Goal: Transaction & Acquisition: Purchase product/service

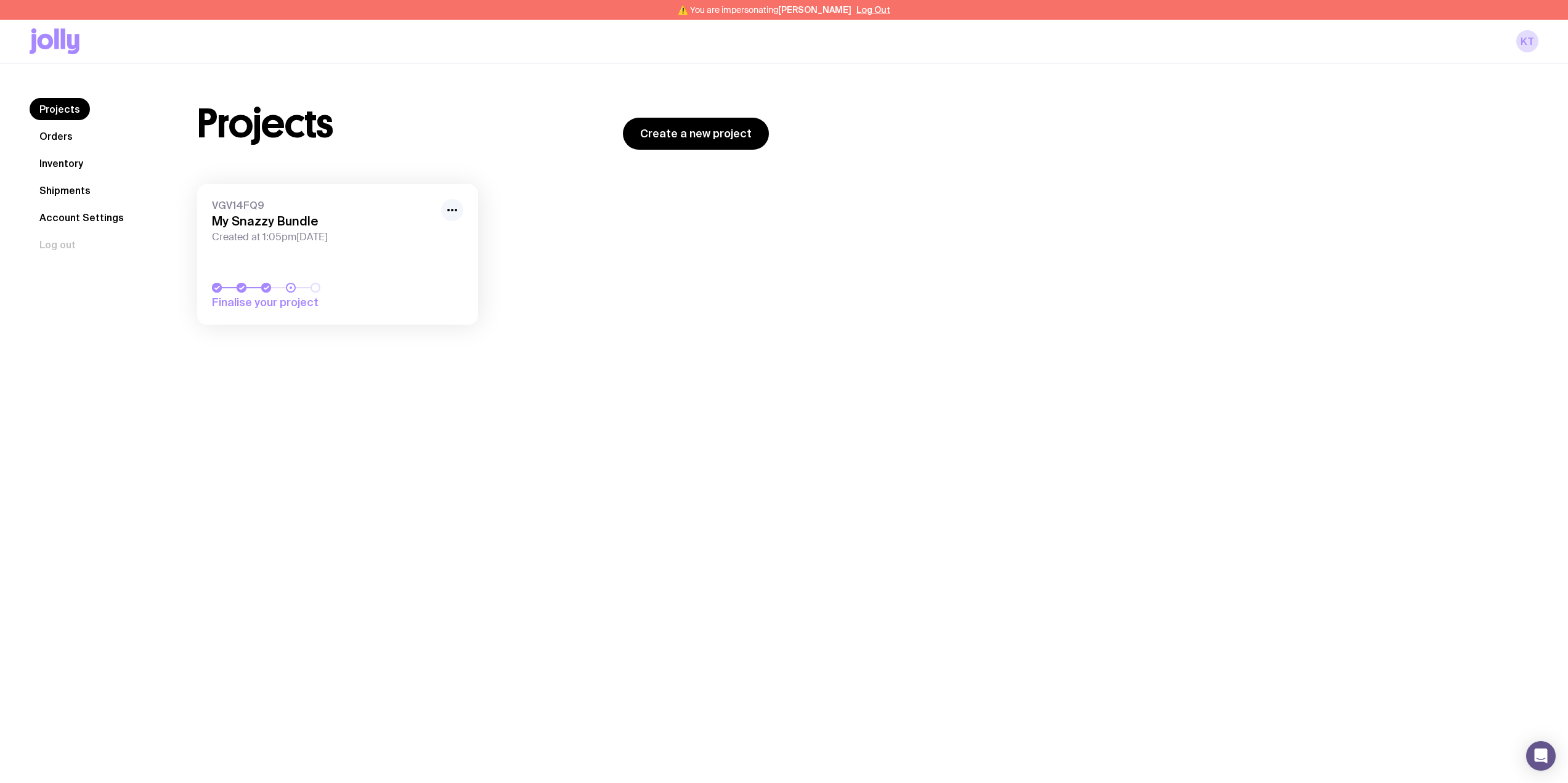
click at [448, 206] on icon "button" at bounding box center [452, 210] width 15 height 15
click at [437, 229] on div "Rename Hide" at bounding box center [424, 246] width 79 height 45
click at [428, 235] on button "Rename" at bounding box center [423, 237] width 59 height 12
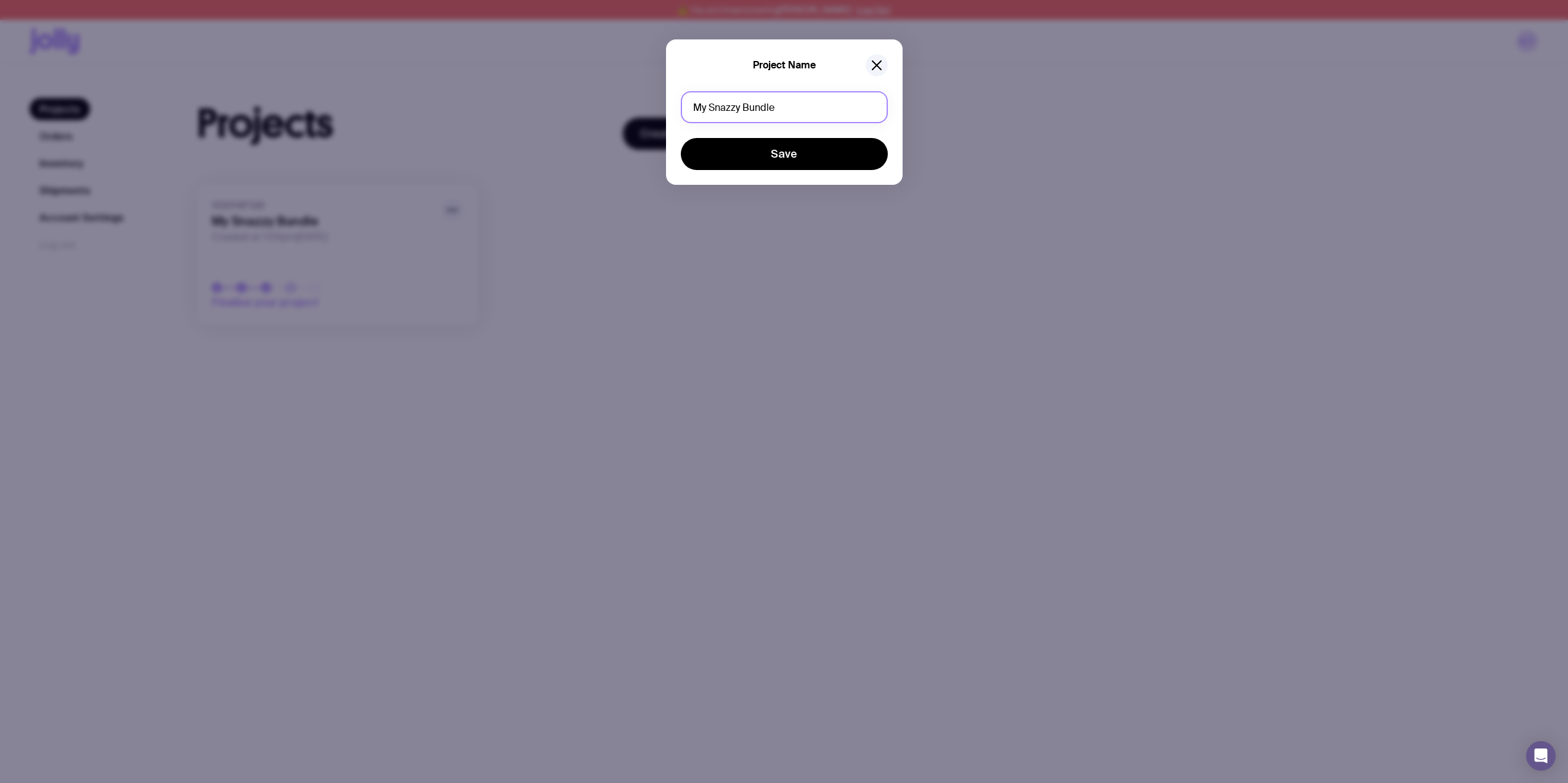
click at [743, 108] on input "My Snazzy Bundle" at bounding box center [785, 107] width 207 height 32
type input "Morgans Bottles"
click at [777, 150] on button "Save" at bounding box center [785, 154] width 207 height 32
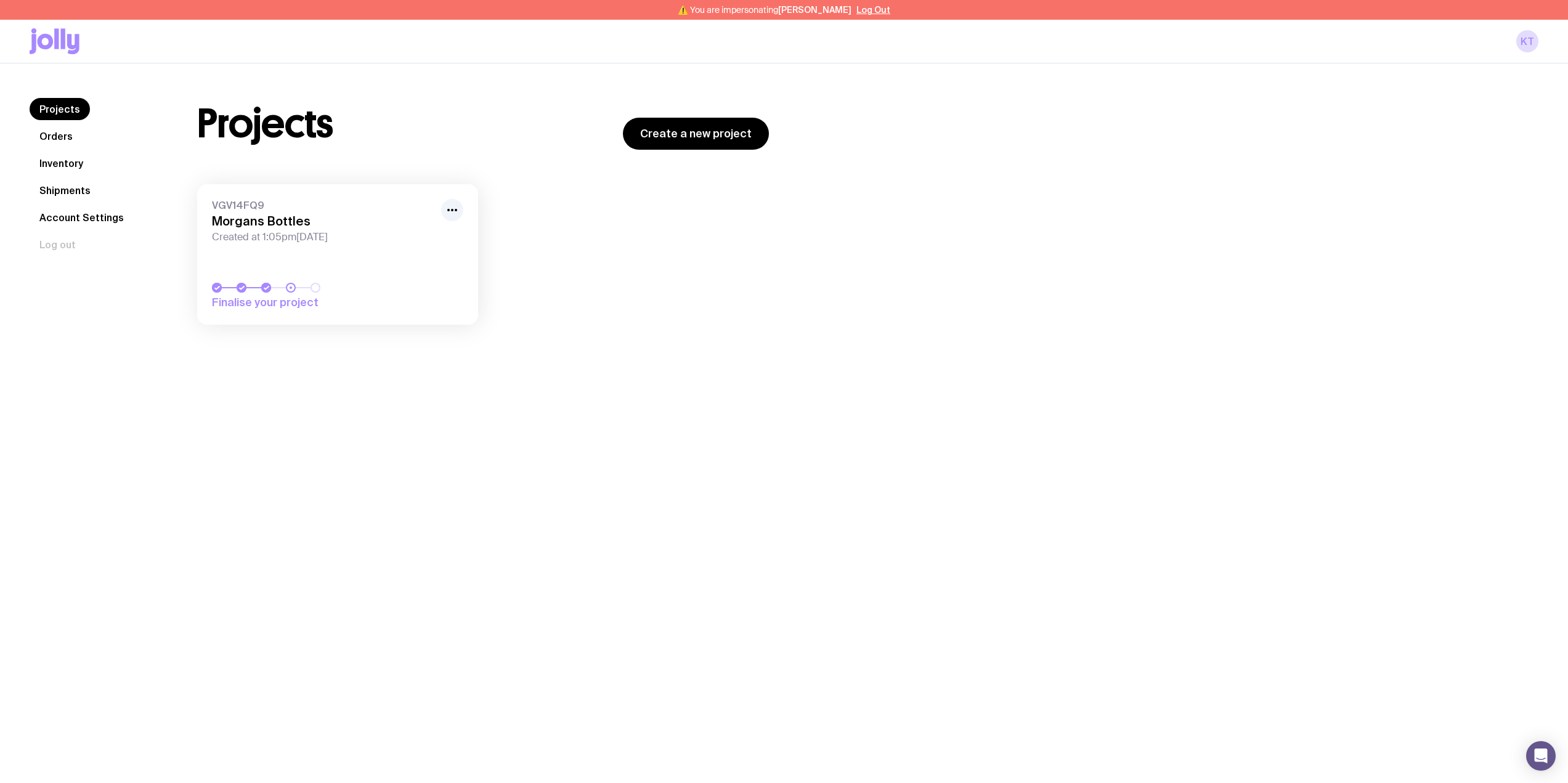
click at [42, 142] on link "Orders" at bounding box center [56, 136] width 53 height 22
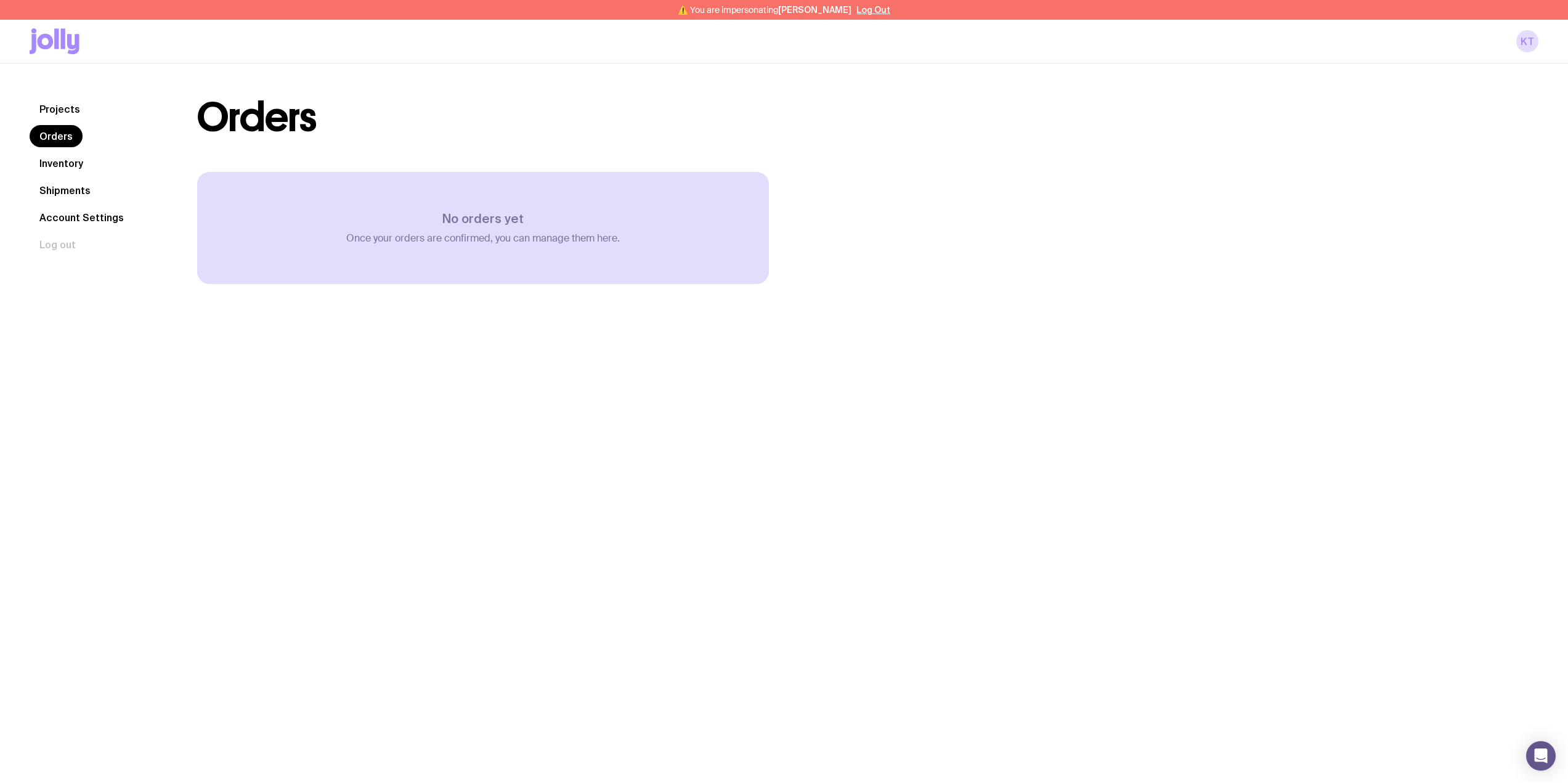
click at [74, 111] on link "Projects" at bounding box center [60, 109] width 61 height 22
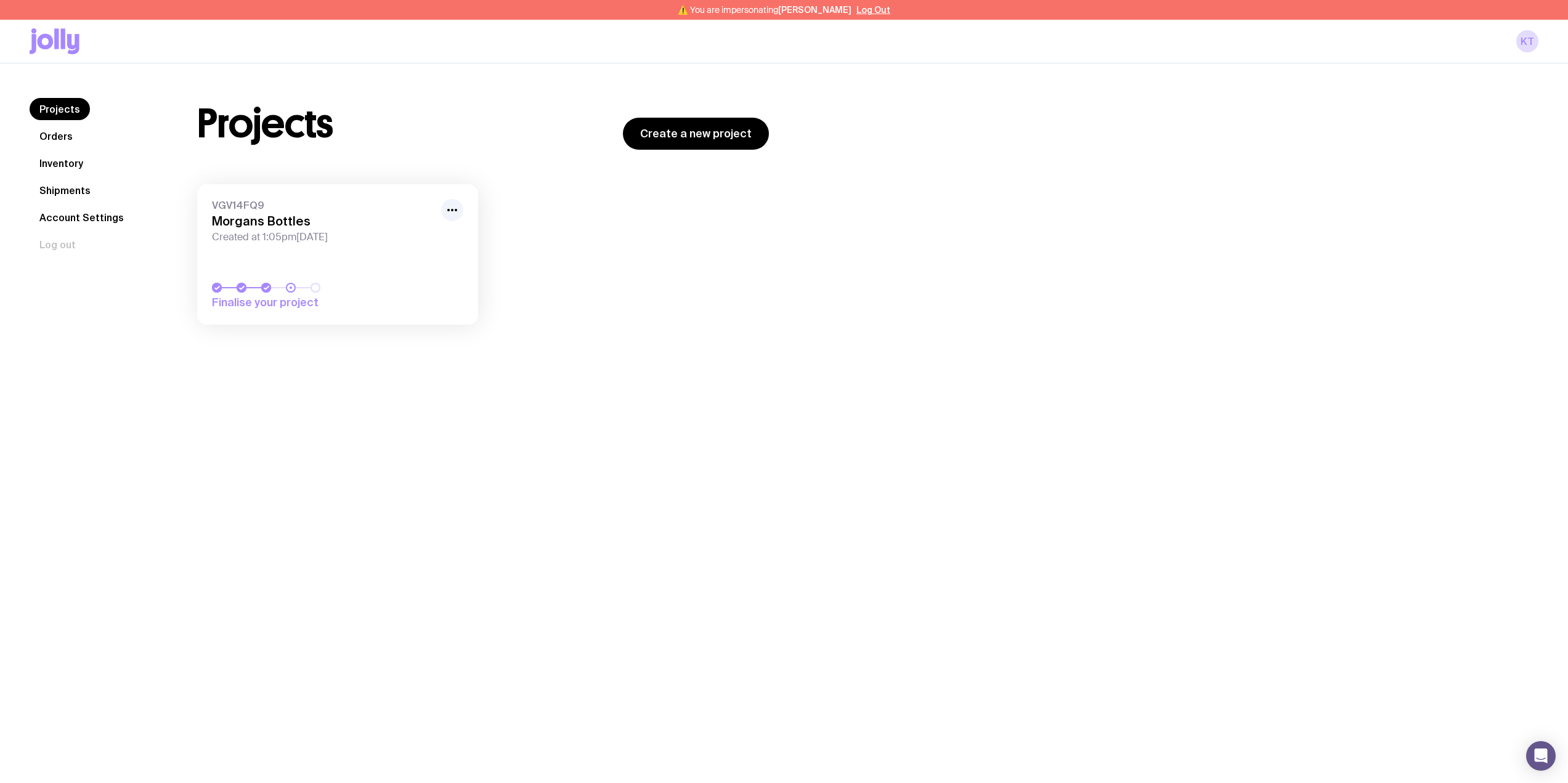
click at [323, 248] on link "VGV14FQ9 Morgans Bottles Created at 1:05pm, Thu 11th Sep 2025 Finalise your pro…" at bounding box center [337, 254] width 281 height 140
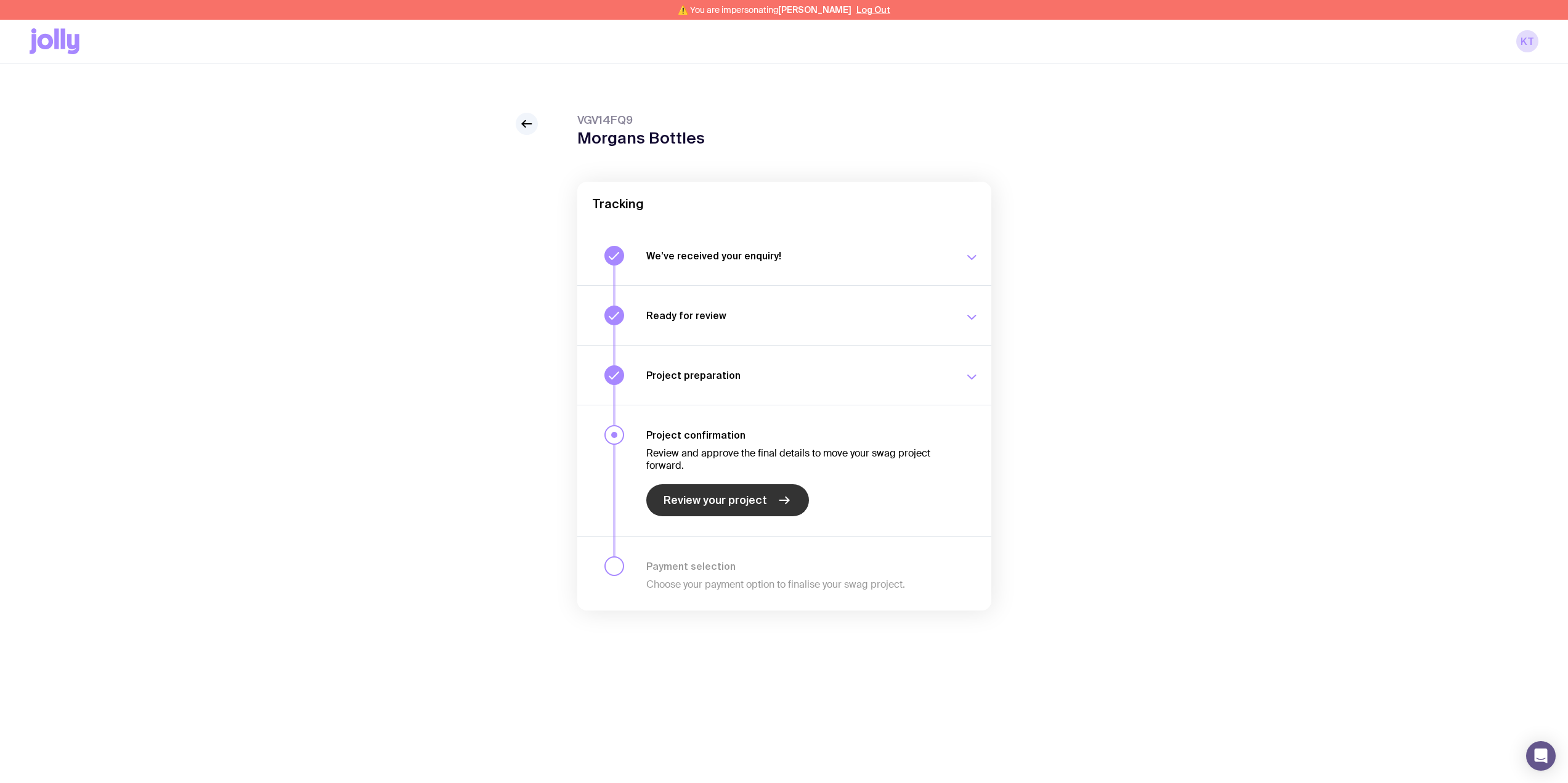
click at [753, 485] on link "Review your project" at bounding box center [727, 500] width 163 height 32
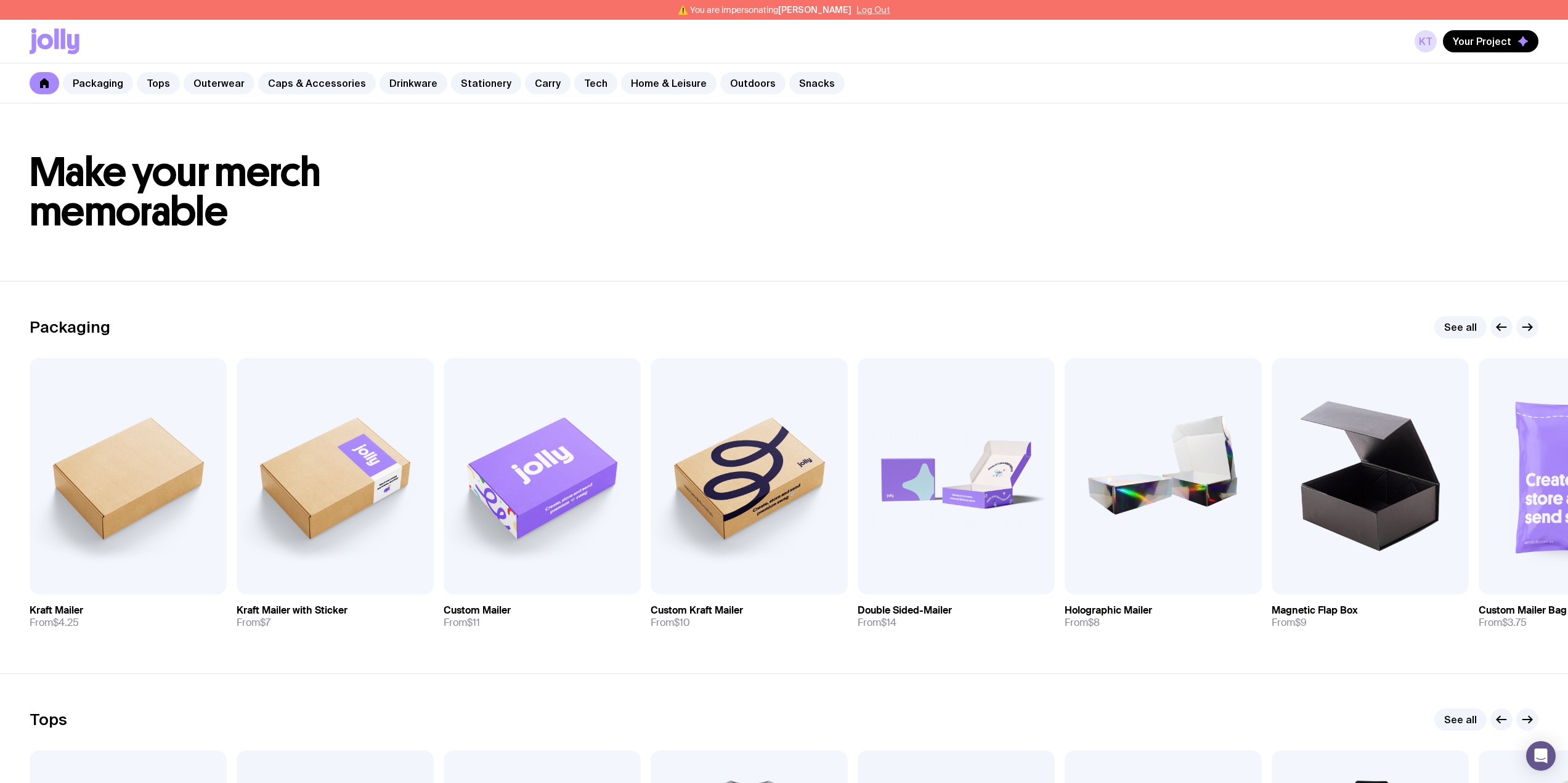
click at [868, 9] on button "Log Out" at bounding box center [873, 10] width 34 height 10
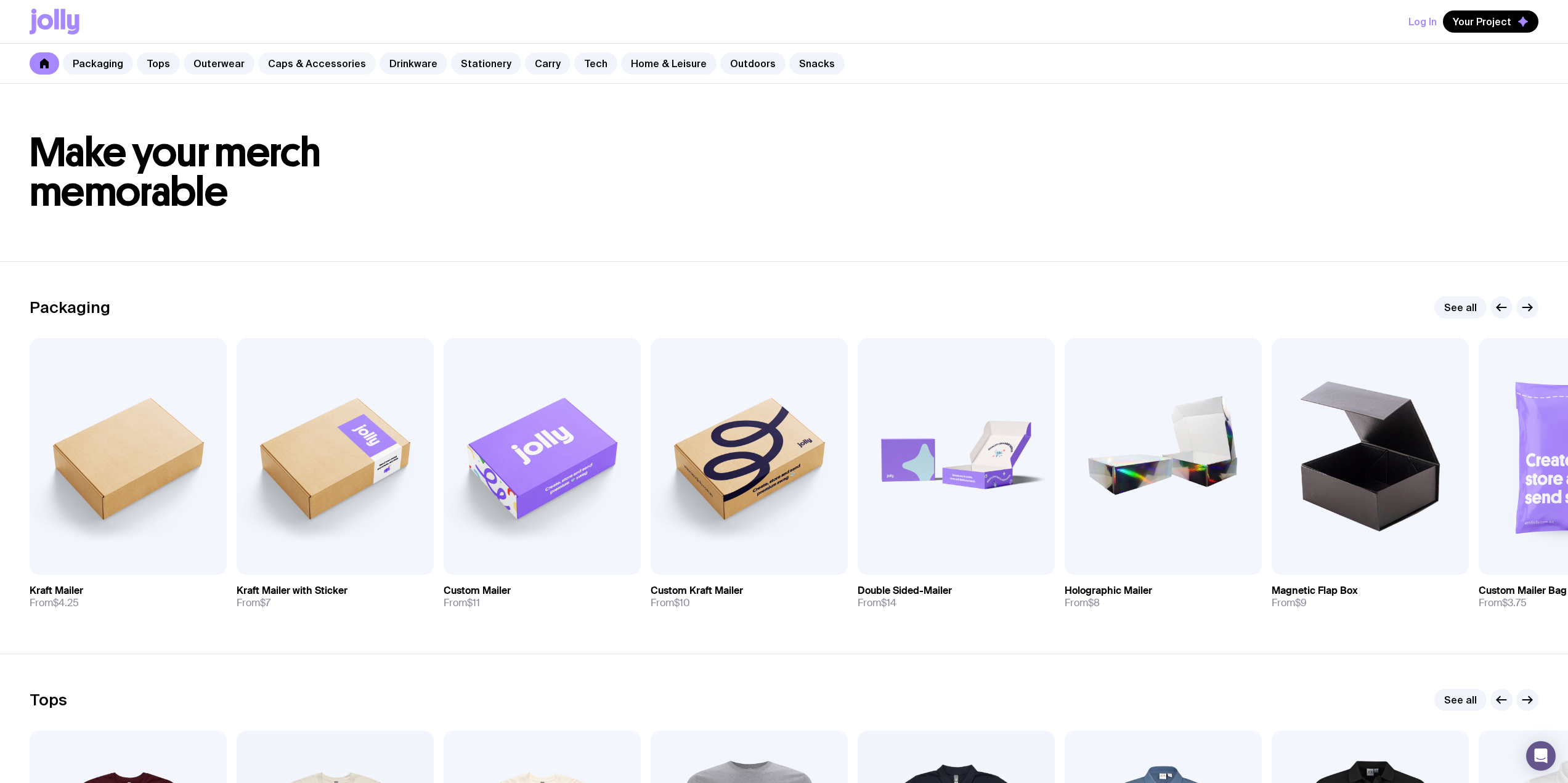
click at [314, 55] on link "Caps & Accessories" at bounding box center [317, 63] width 118 height 22
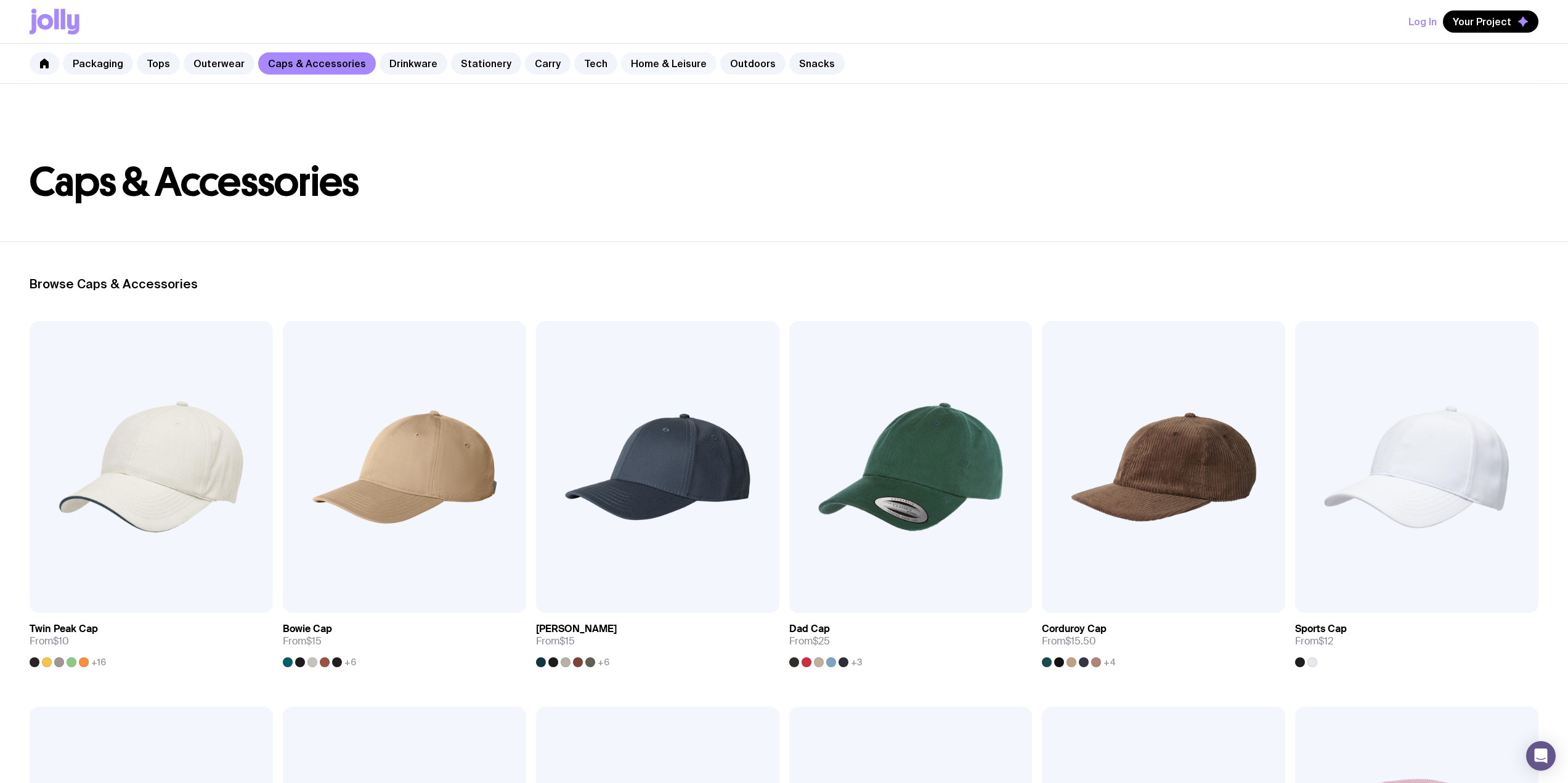
click at [623, 63] on link "Home & Leisure" at bounding box center [669, 63] width 96 height 22
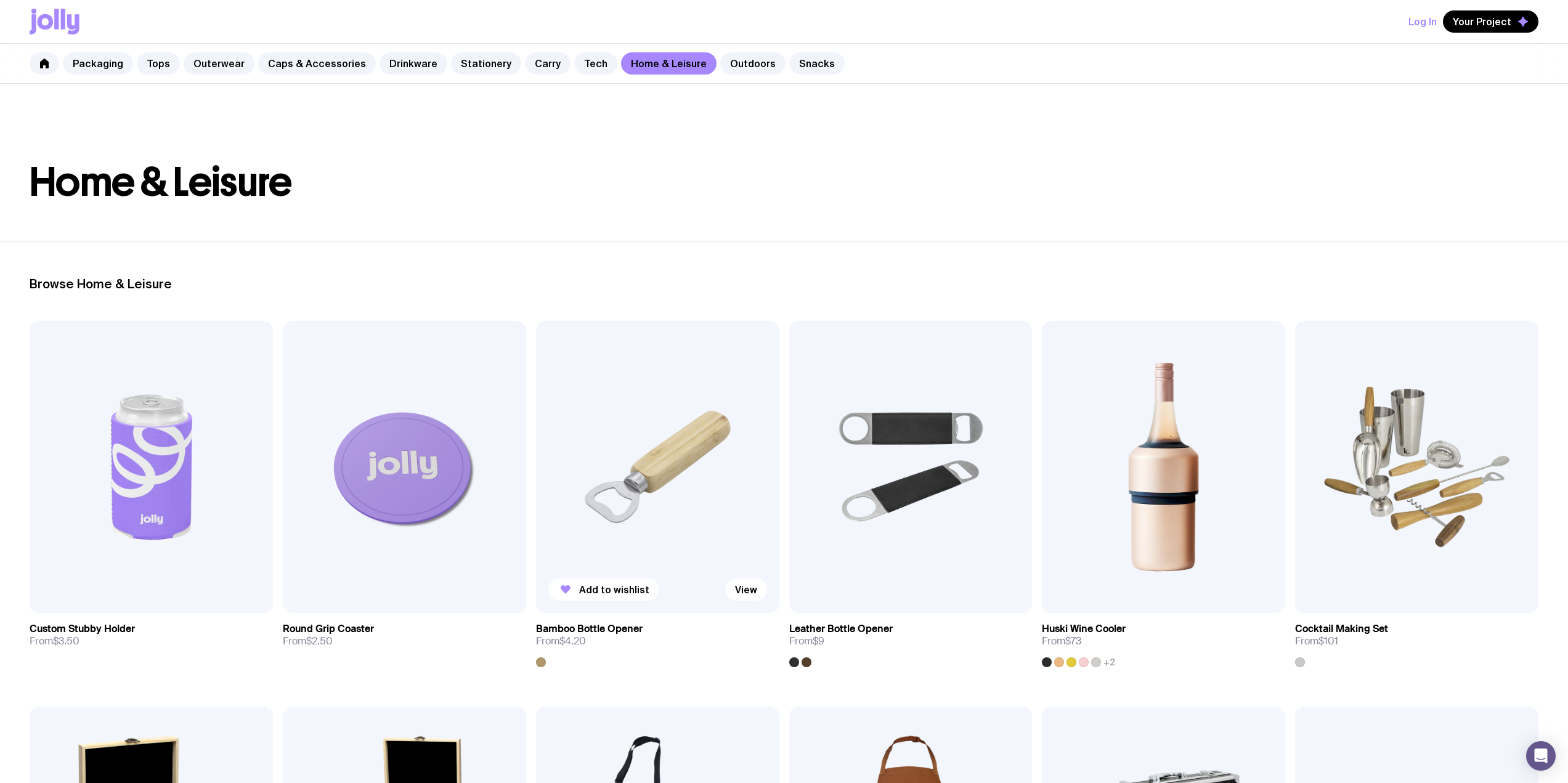
click at [680, 421] on img at bounding box center [657, 467] width 243 height 292
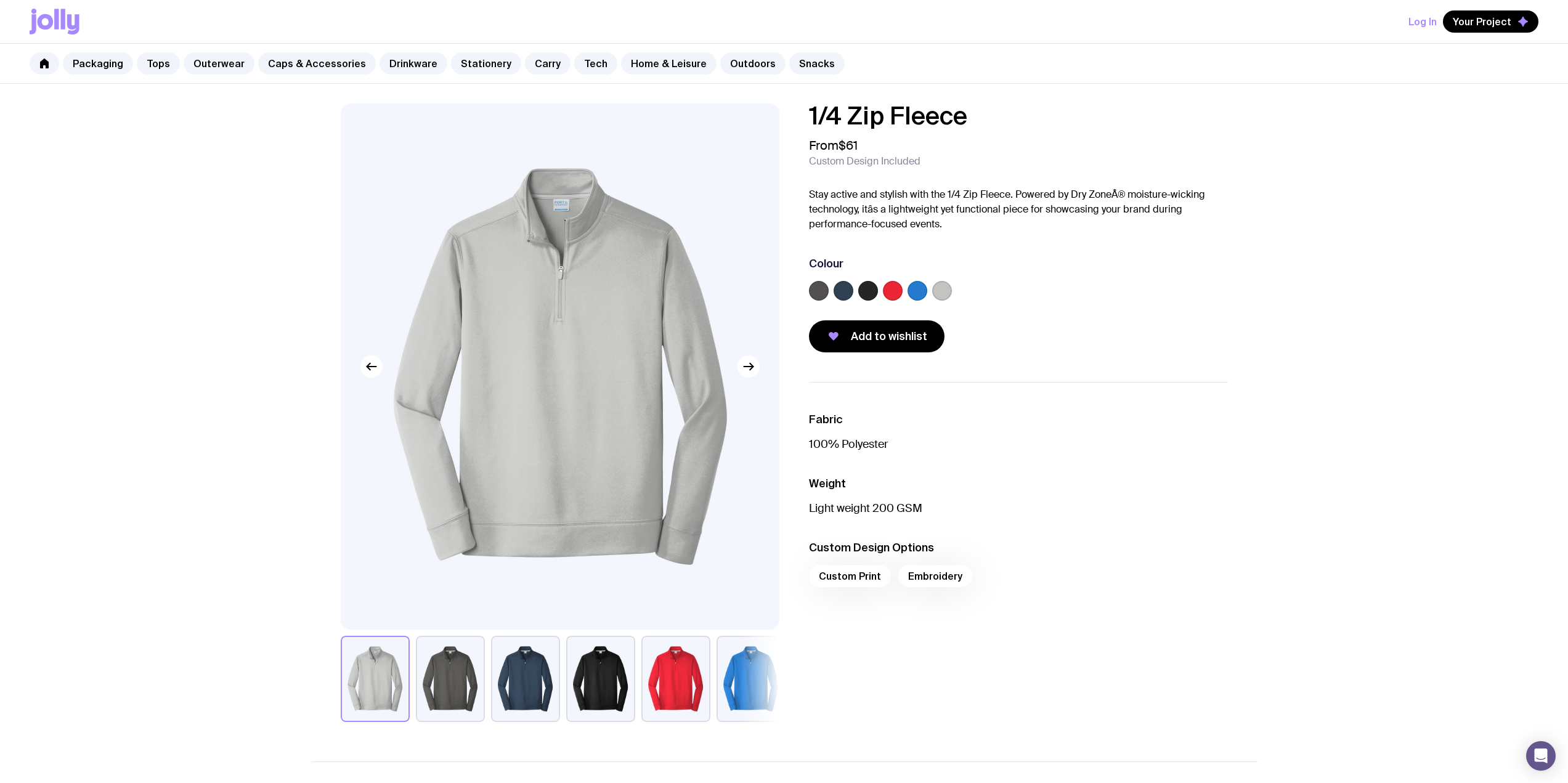
click at [867, 292] on label at bounding box center [868, 290] width 20 height 20
click at [0, 0] on input "radio" at bounding box center [0, 0] width 0 height 0
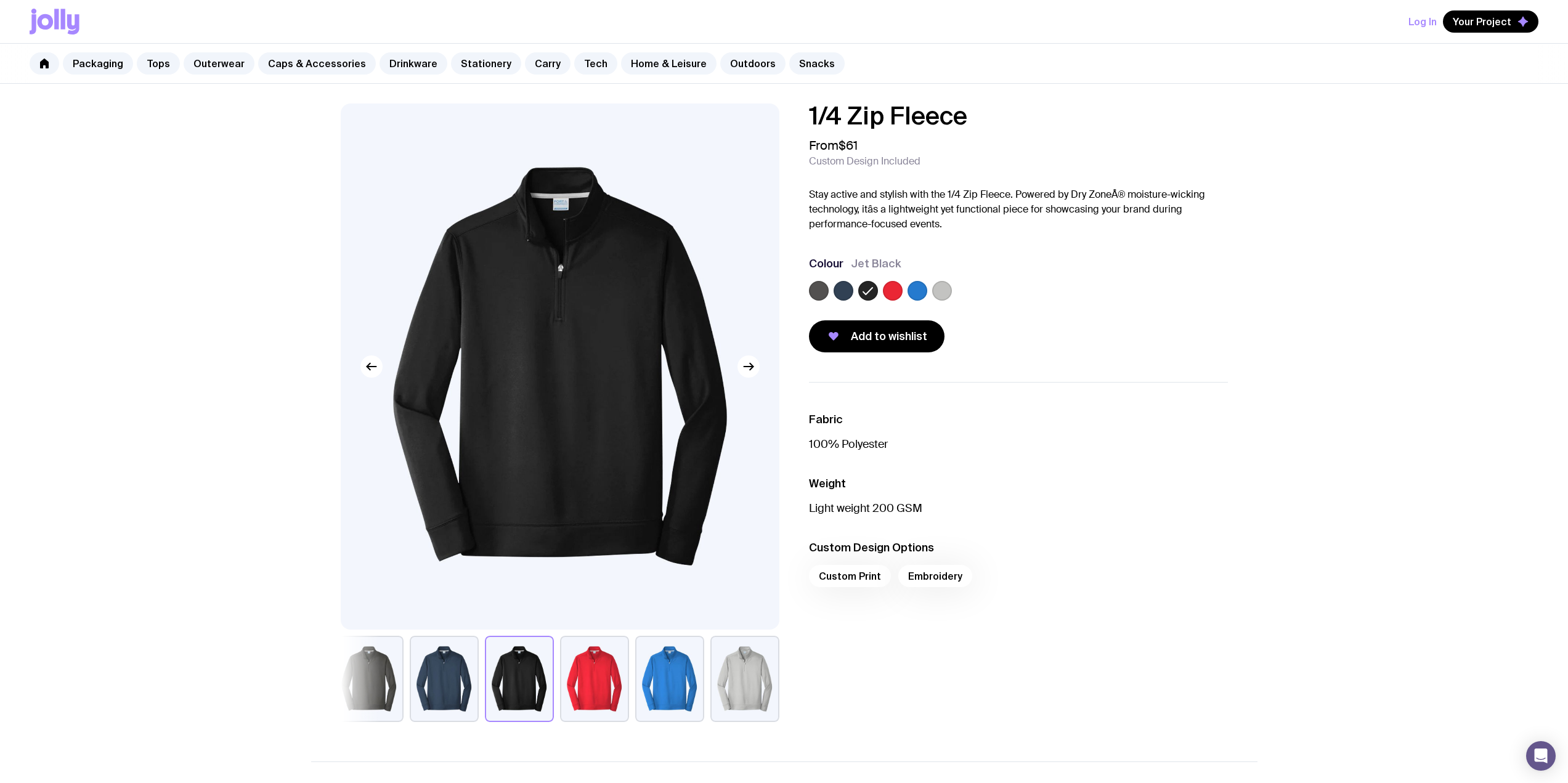
click at [837, 290] on label at bounding box center [843, 290] width 20 height 20
click at [0, 0] on input "radio" at bounding box center [0, 0] width 0 height 0
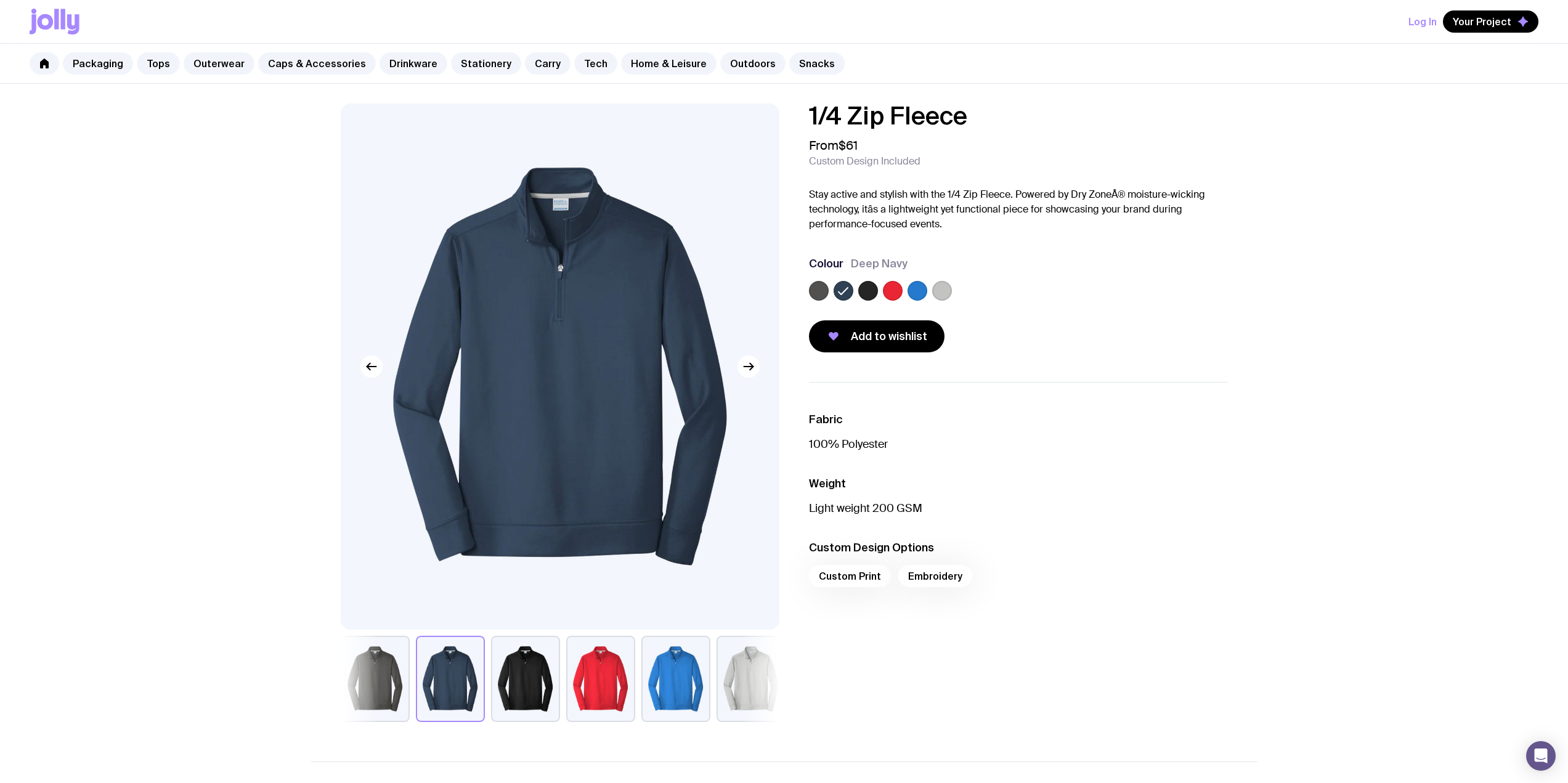
click at [945, 288] on label at bounding box center [942, 290] width 20 height 20
click at [0, 0] on input "radio" at bounding box center [0, 0] width 0 height 0
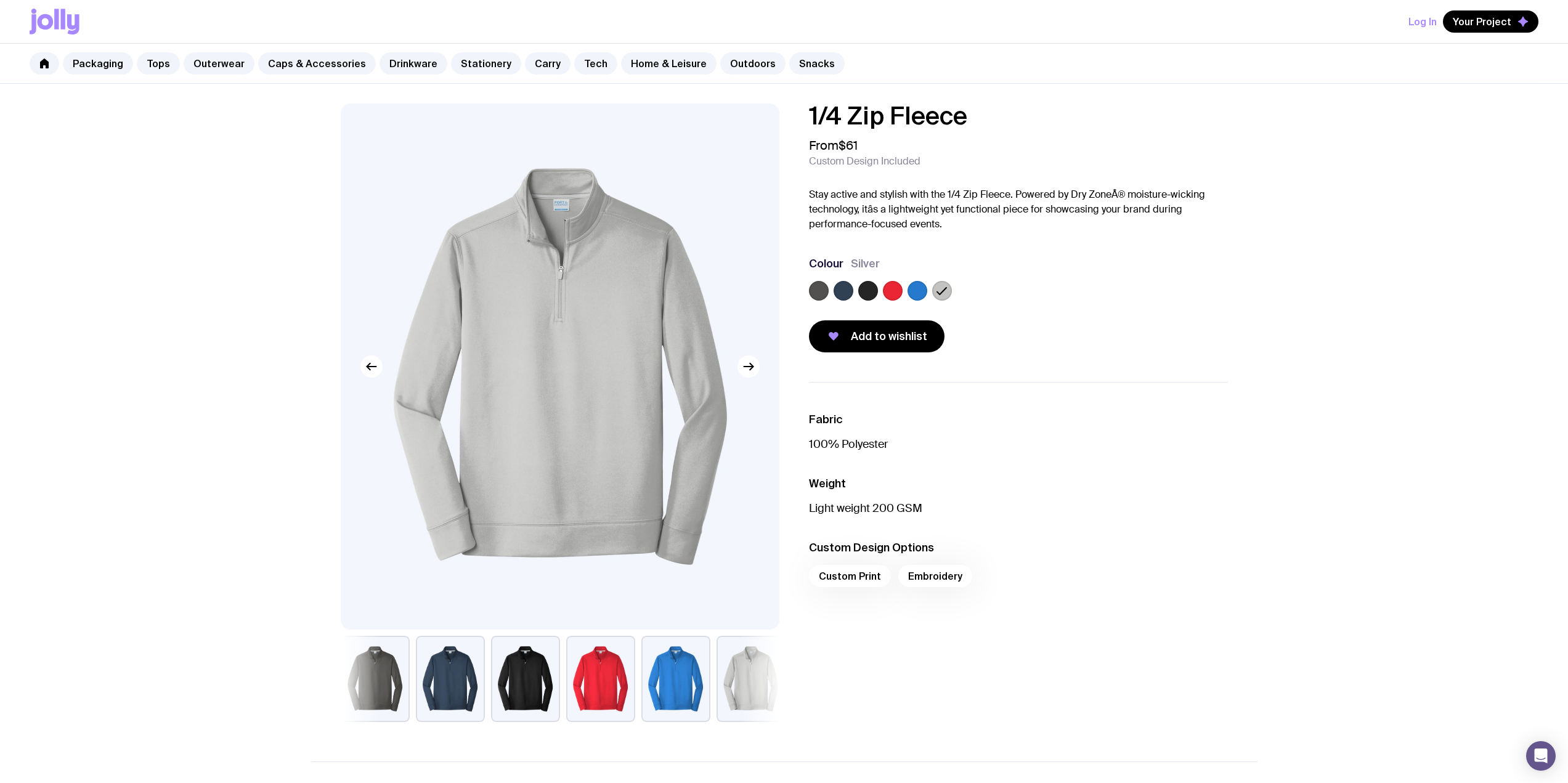
click at [880, 297] on div at bounding box center [1018, 293] width 419 height 25
click at [874, 293] on label at bounding box center [868, 290] width 20 height 20
click at [0, 0] on input "radio" at bounding box center [0, 0] width 0 height 0
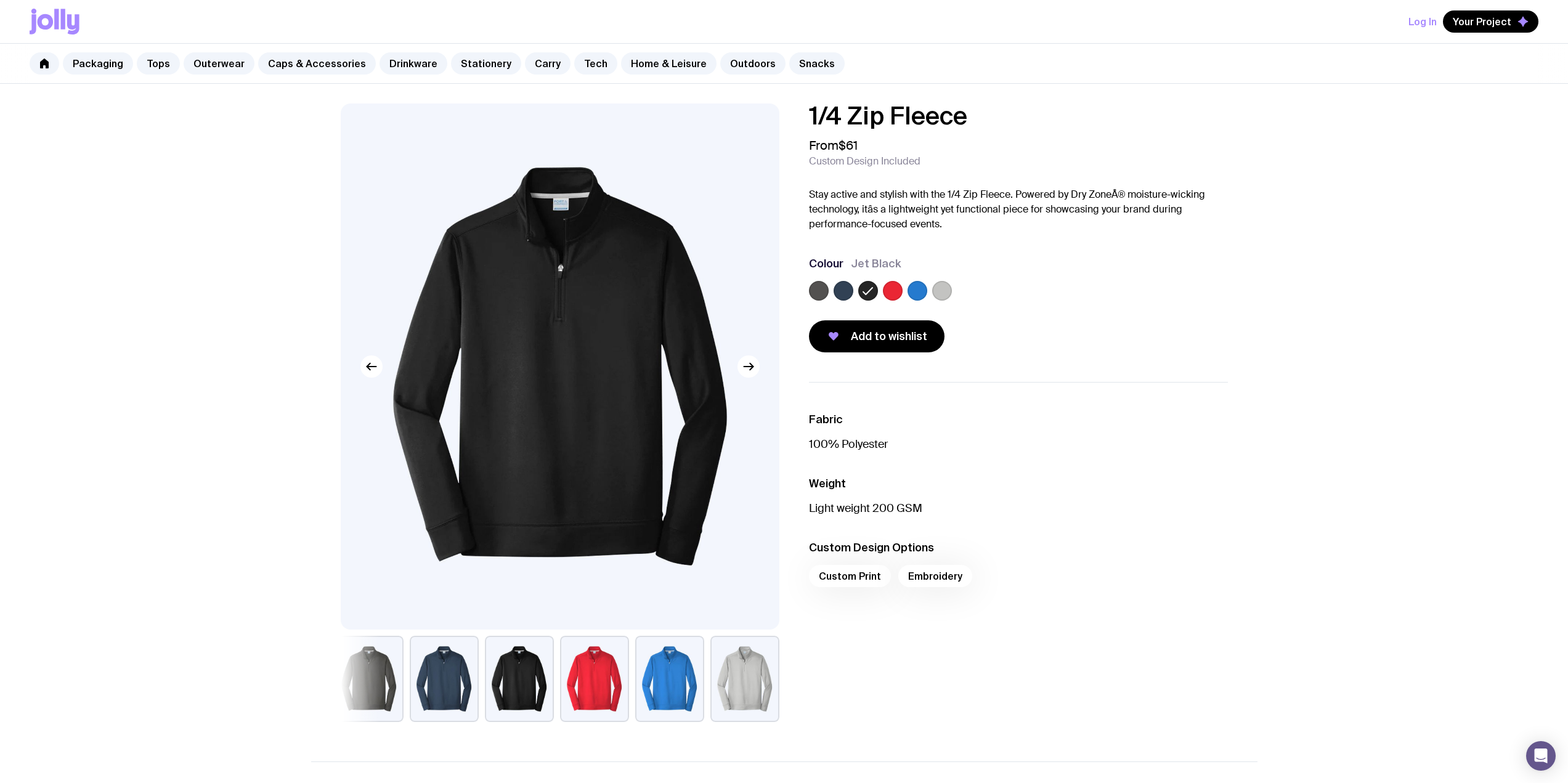
click at [887, 286] on label at bounding box center [893, 290] width 20 height 20
click at [0, 0] on input "radio" at bounding box center [0, 0] width 0 height 0
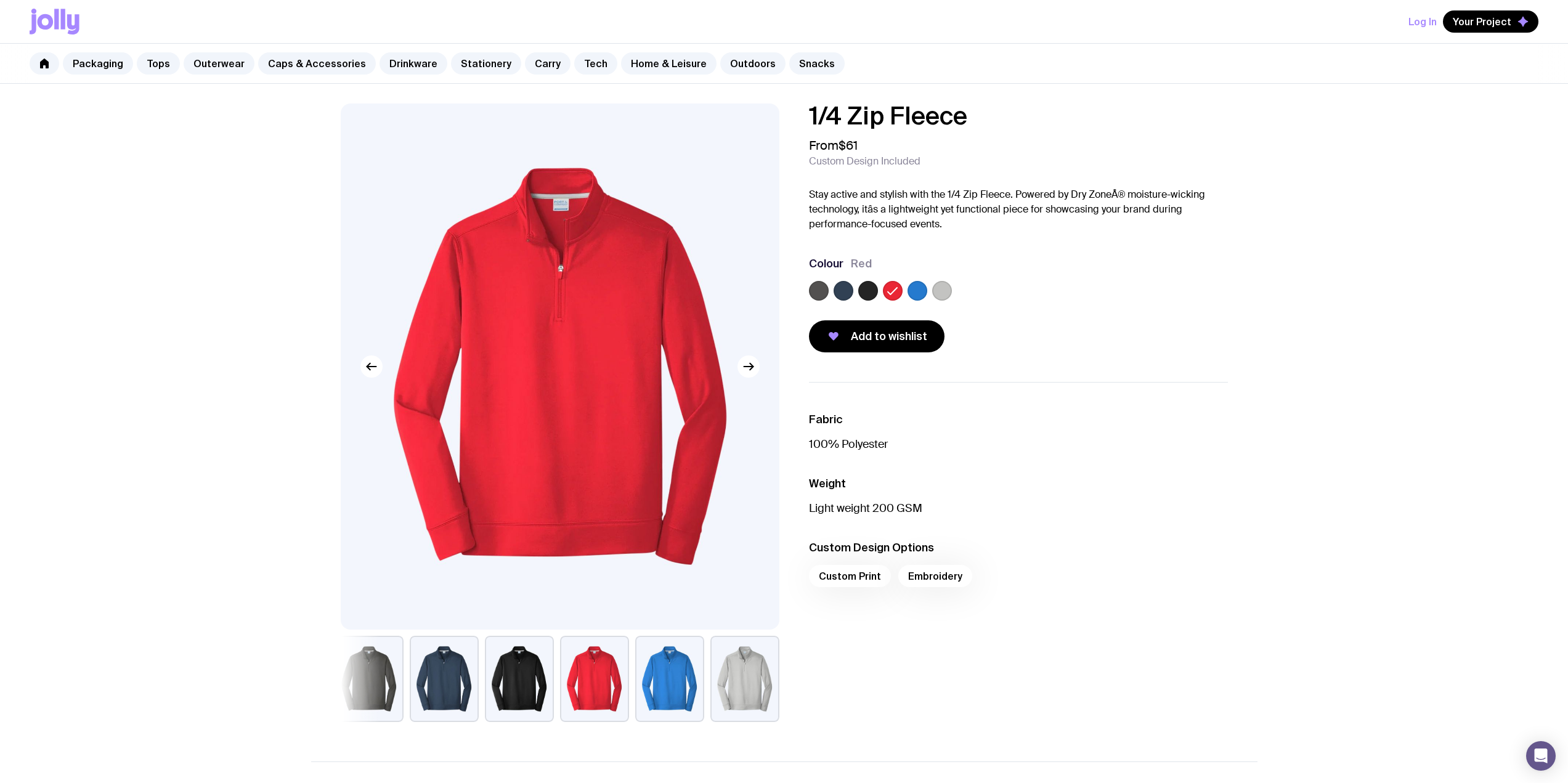
click at [864, 286] on label at bounding box center [868, 290] width 20 height 20
click at [0, 0] on input "radio" at bounding box center [0, 0] width 0 height 0
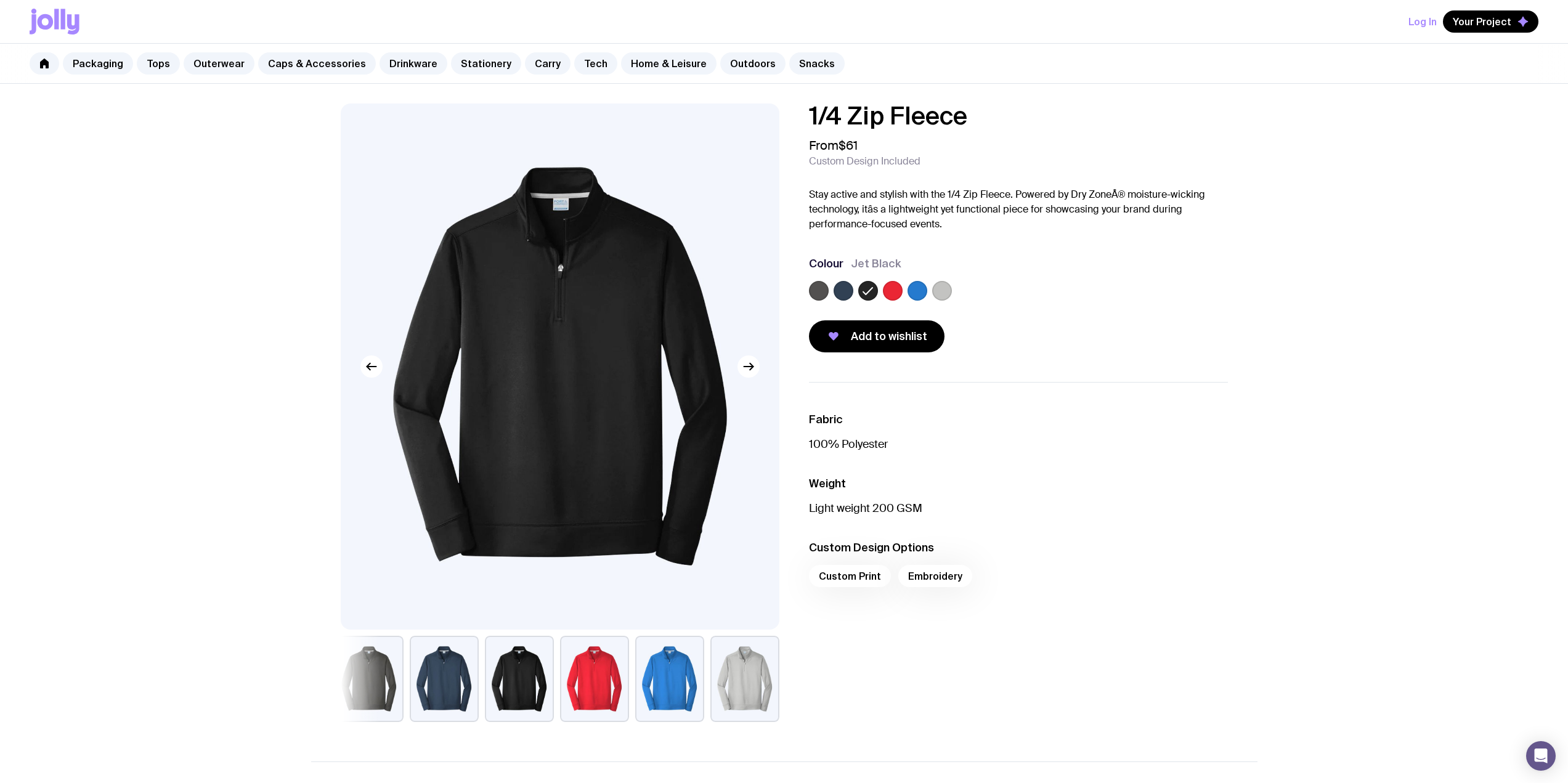
click at [914, 290] on label at bounding box center [917, 290] width 20 height 20
click at [0, 0] on input "radio" at bounding box center [0, 0] width 0 height 0
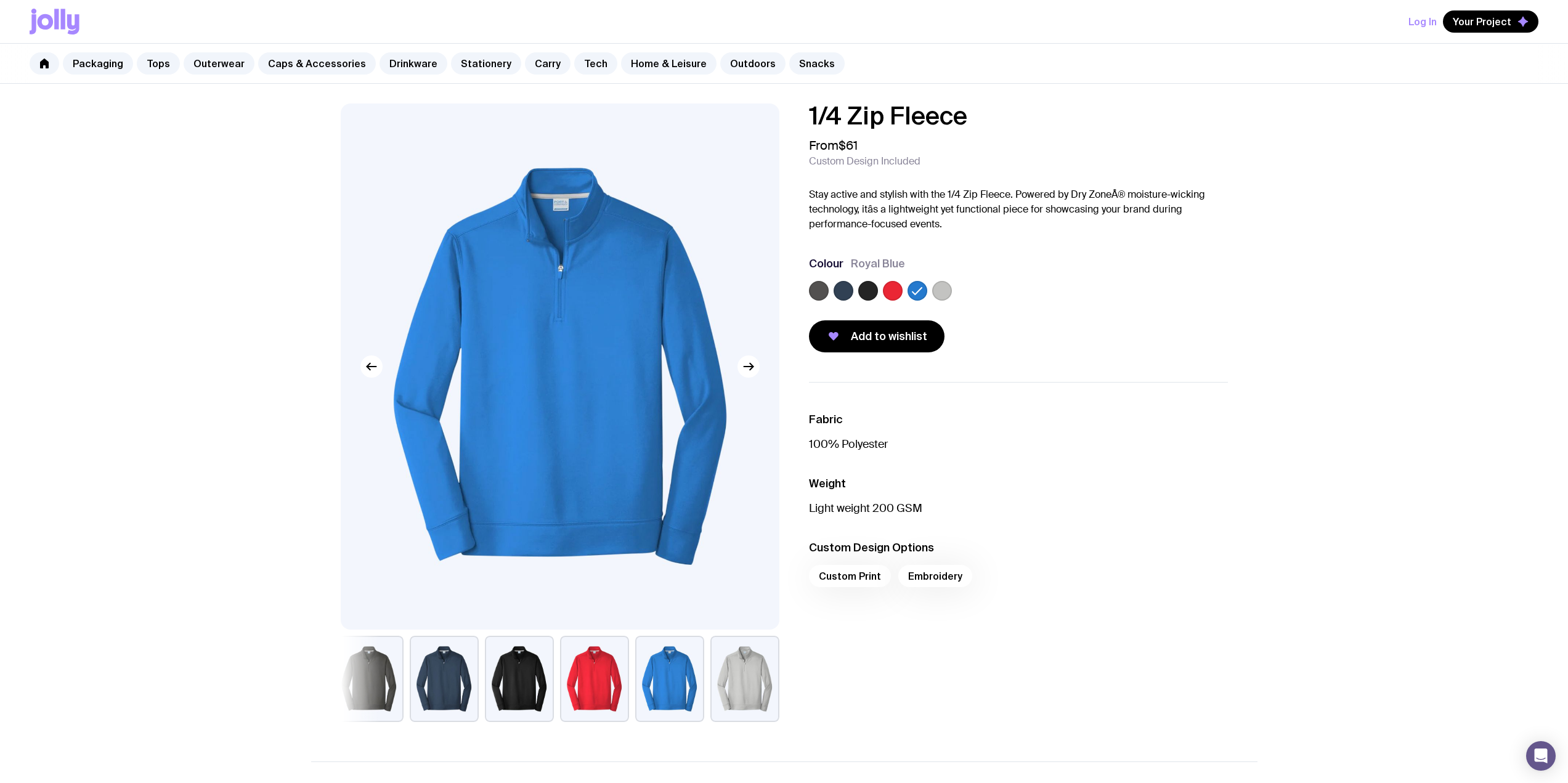
click at [943, 290] on label at bounding box center [942, 290] width 20 height 20
click at [0, 0] on input "radio" at bounding box center [0, 0] width 0 height 0
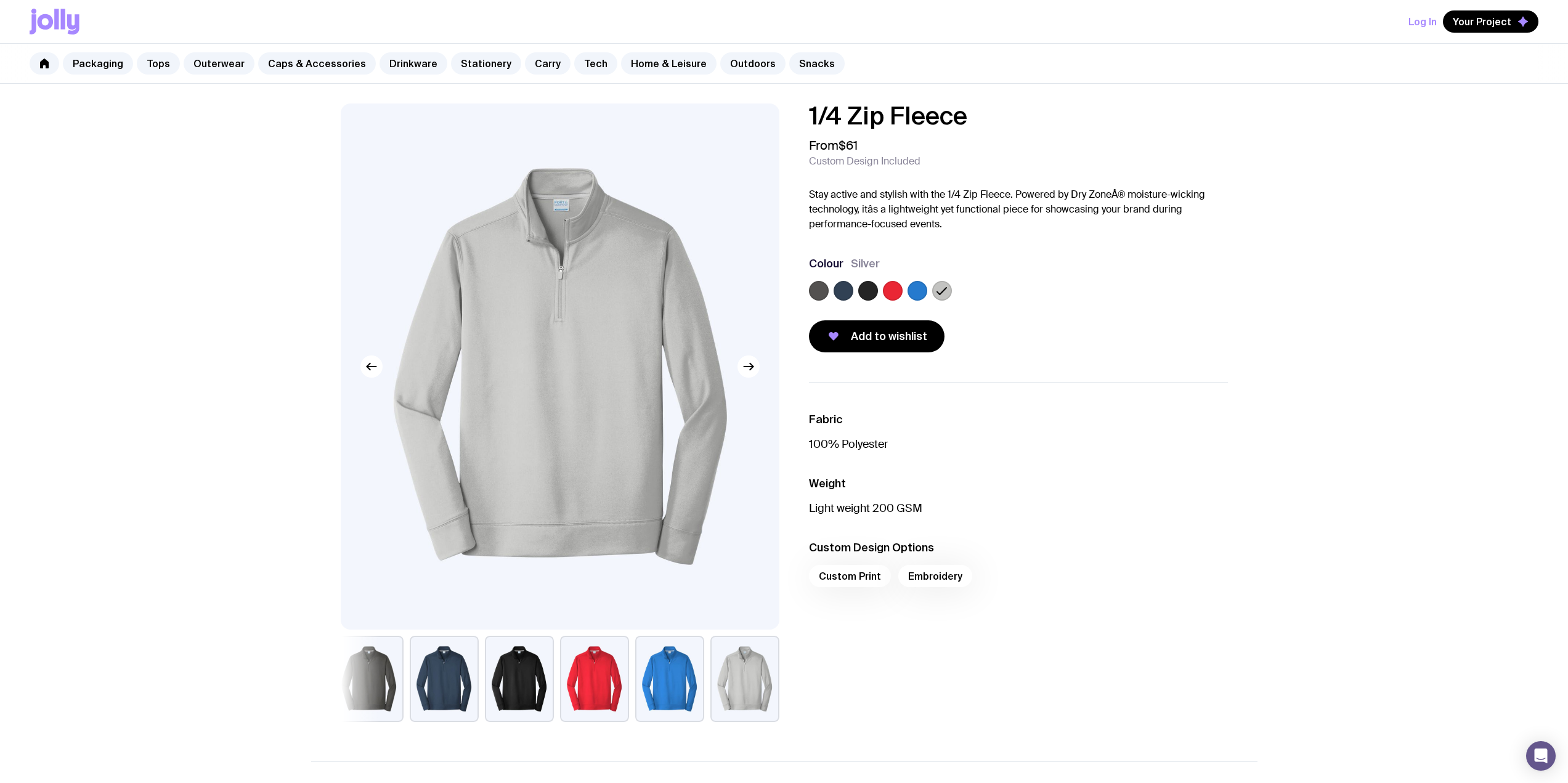
click at [876, 289] on label at bounding box center [868, 290] width 20 height 20
click at [0, 0] on input "radio" at bounding box center [0, 0] width 0 height 0
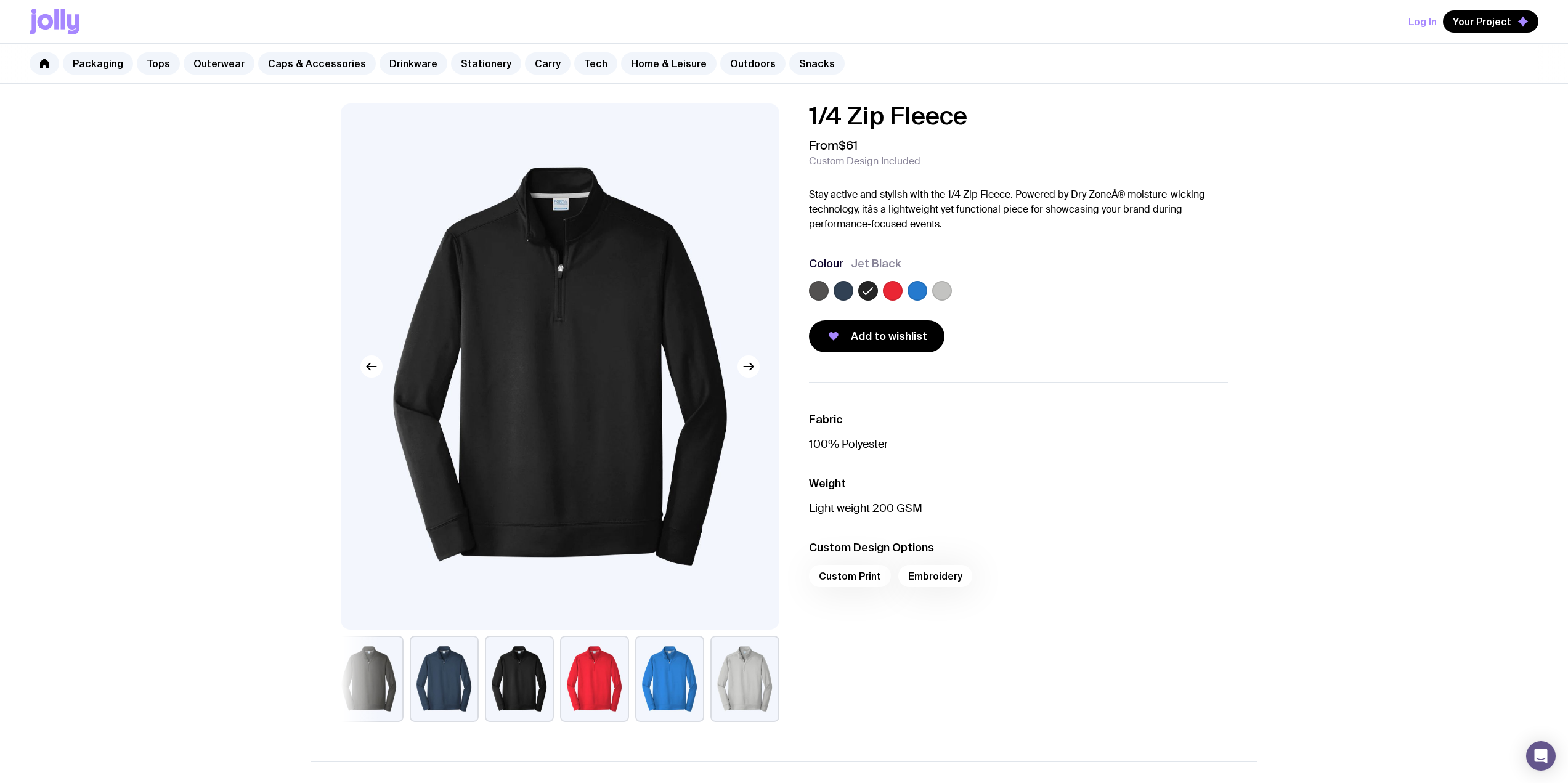
click at [929, 289] on div at bounding box center [1018, 293] width 419 height 25
click at [920, 290] on label at bounding box center [917, 290] width 20 height 20
click at [0, 0] on input "radio" at bounding box center [0, 0] width 0 height 0
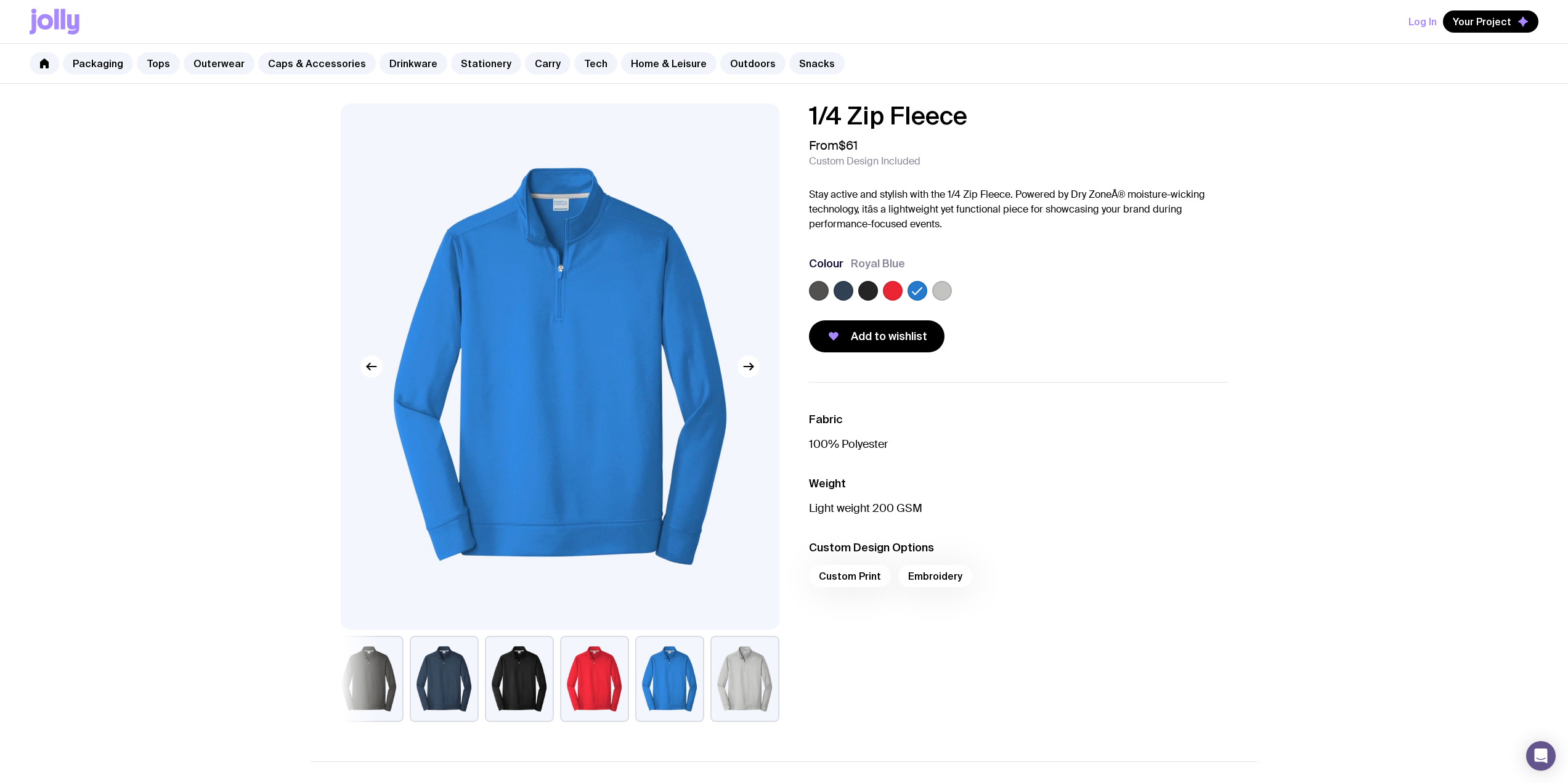
click at [942, 290] on label at bounding box center [942, 290] width 20 height 20
click at [0, 0] on input "radio" at bounding box center [0, 0] width 0 height 0
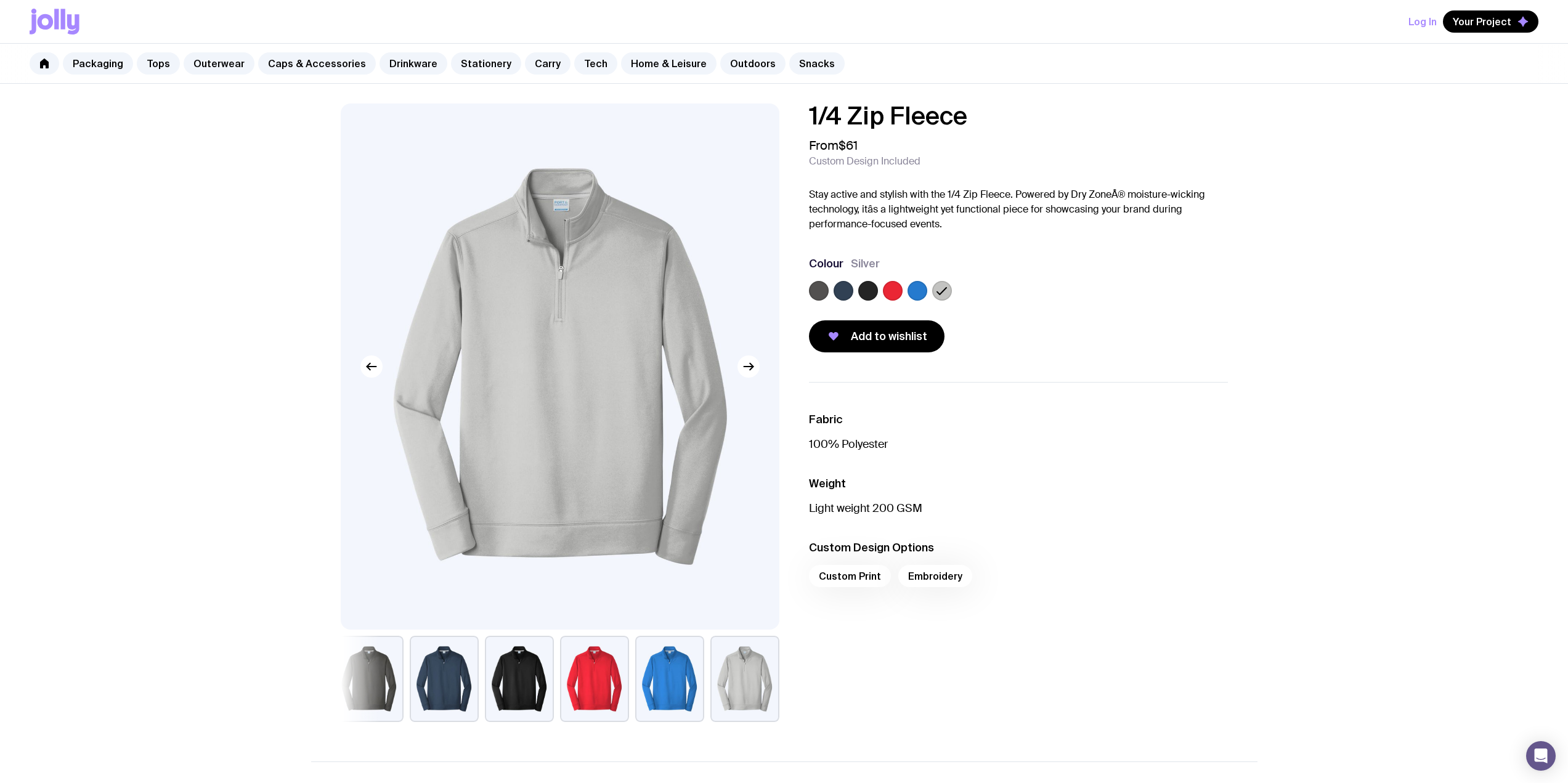
click at [900, 293] on label at bounding box center [893, 290] width 20 height 20
click at [0, 0] on input "radio" at bounding box center [0, 0] width 0 height 0
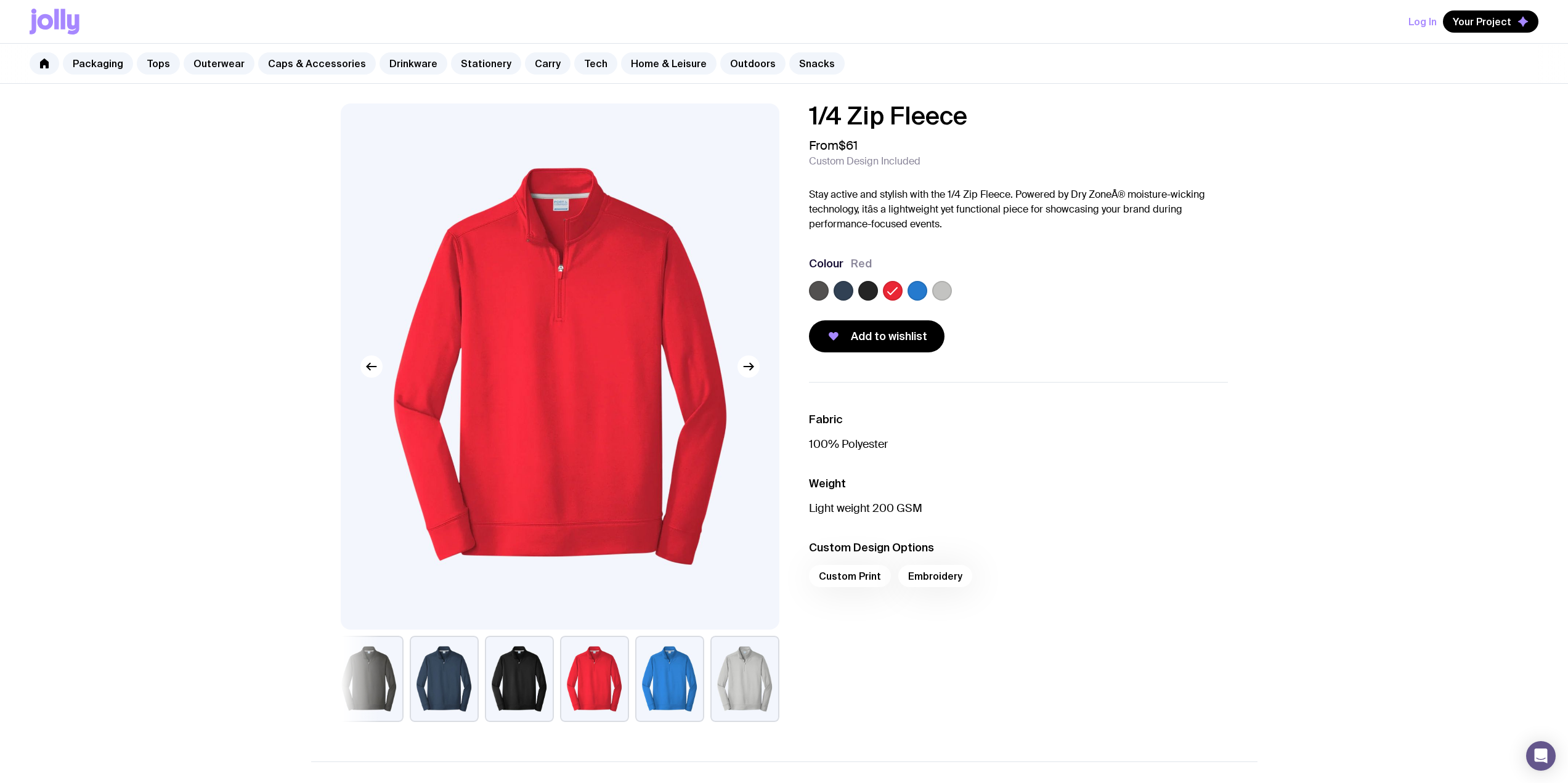
click at [872, 291] on label at bounding box center [868, 290] width 20 height 20
click at [0, 0] on input "radio" at bounding box center [0, 0] width 0 height 0
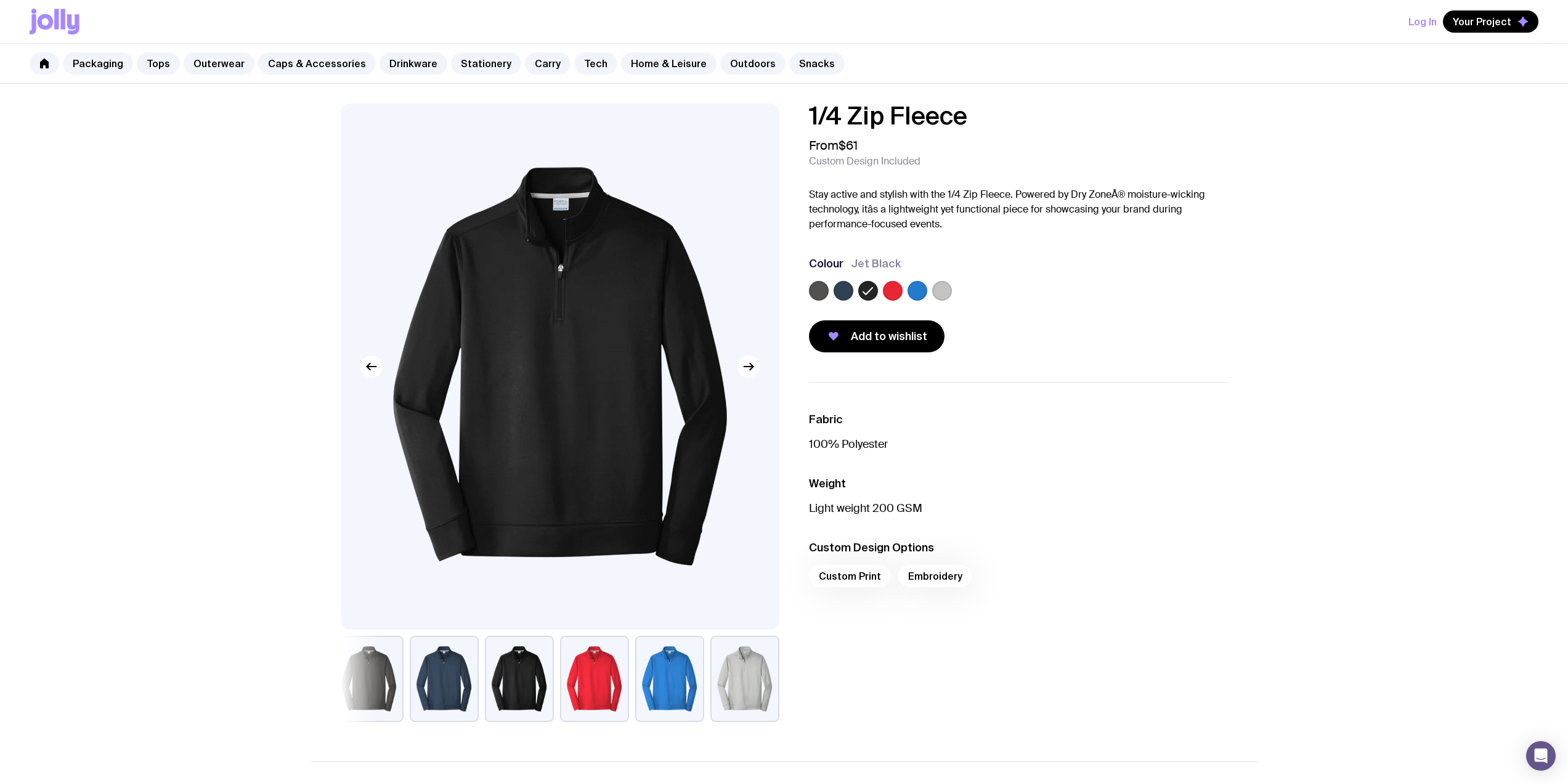
click at [856, 291] on div at bounding box center [1018, 293] width 419 height 25
click at [841, 290] on label at bounding box center [843, 290] width 20 height 20
click at [0, 0] on input "radio" at bounding box center [0, 0] width 0 height 0
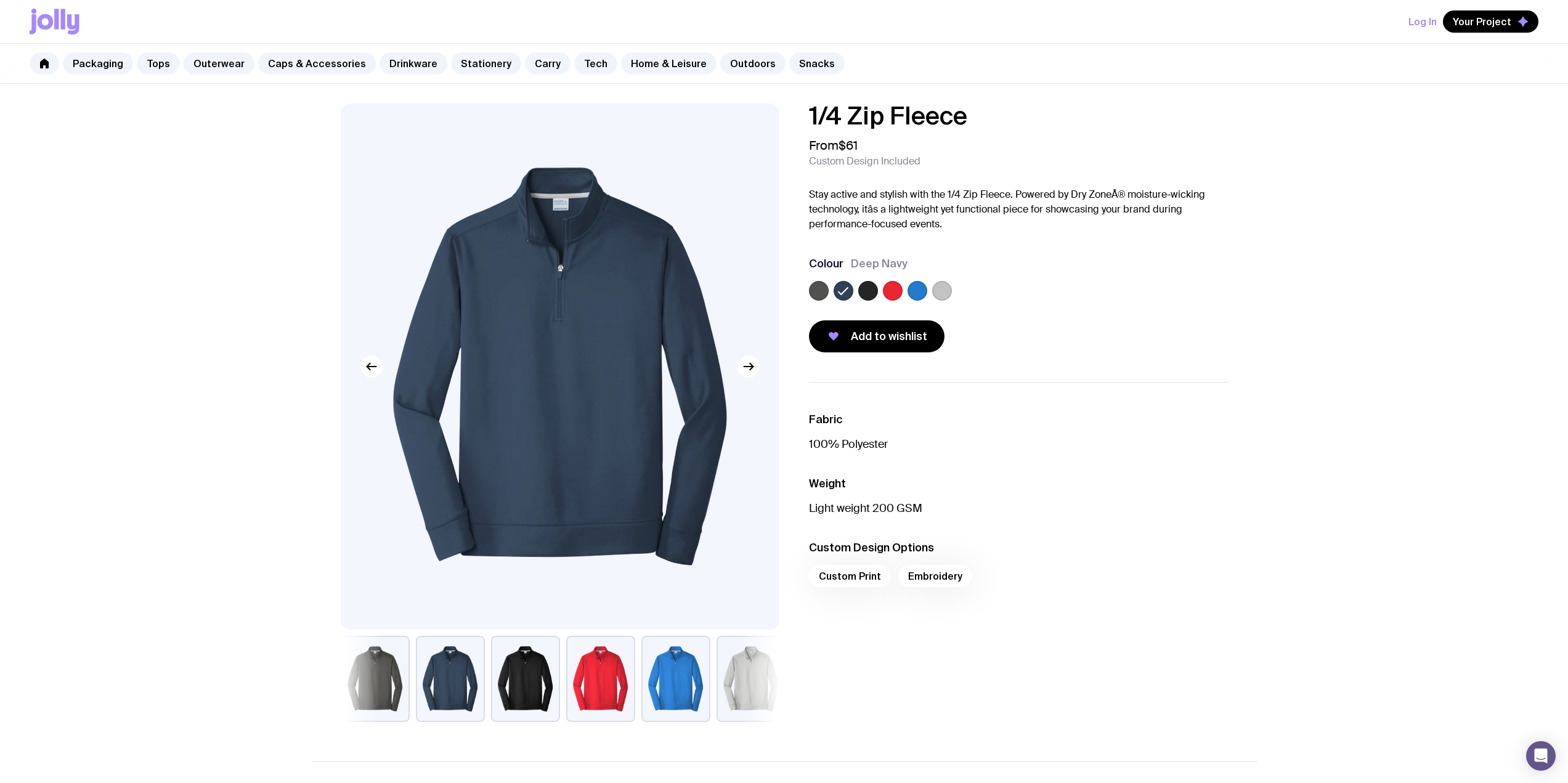
click at [816, 290] on label at bounding box center [818, 290] width 20 height 20
click at [0, 0] on input "radio" at bounding box center [0, 0] width 0 height 0
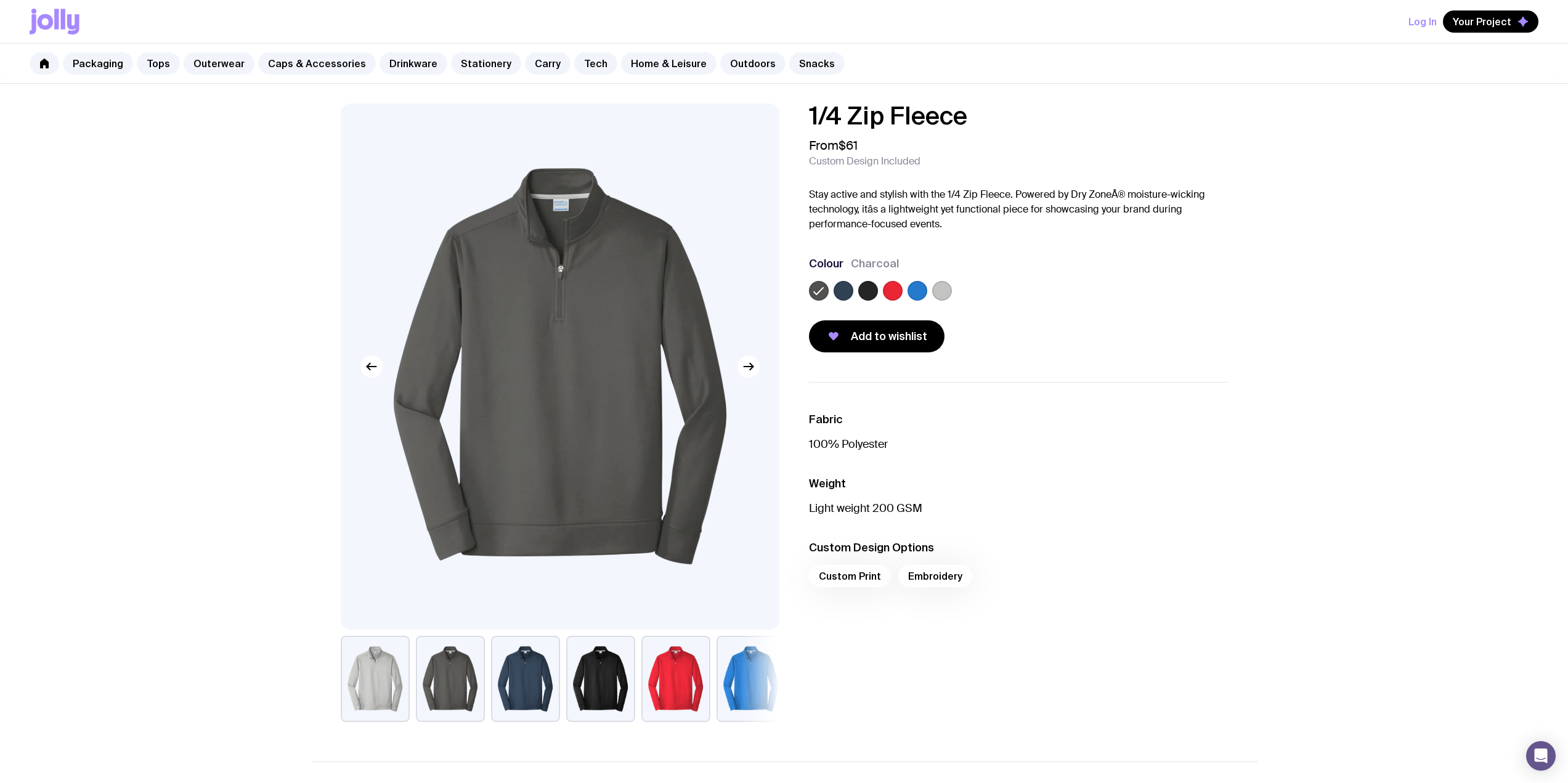
click at [844, 289] on label at bounding box center [843, 290] width 20 height 20
click at [0, 0] on input "radio" at bounding box center [0, 0] width 0 height 0
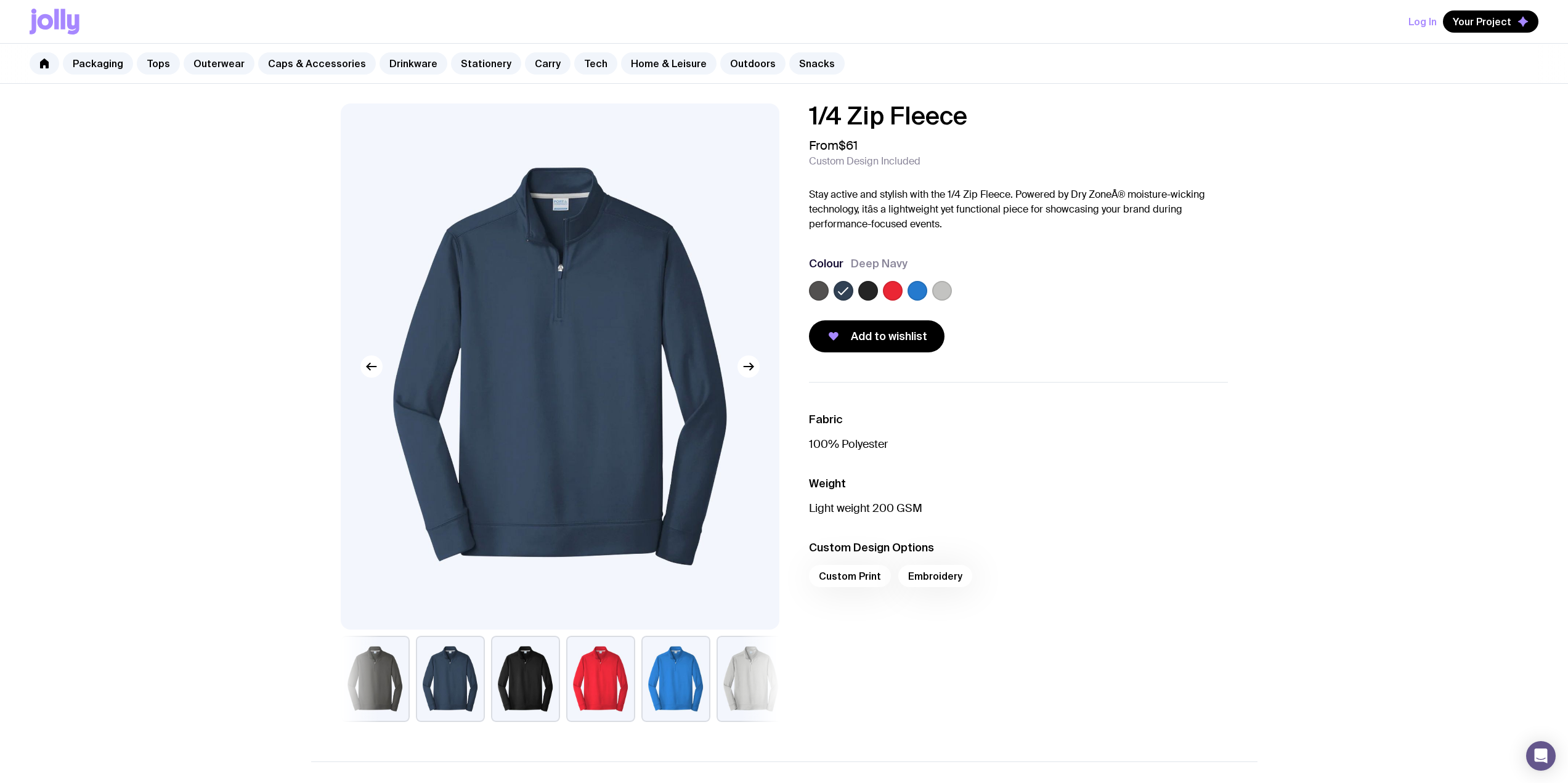
click at [931, 289] on div at bounding box center [1018, 293] width 419 height 25
click at [935, 289] on label at bounding box center [942, 290] width 20 height 20
click at [0, 0] on input "radio" at bounding box center [0, 0] width 0 height 0
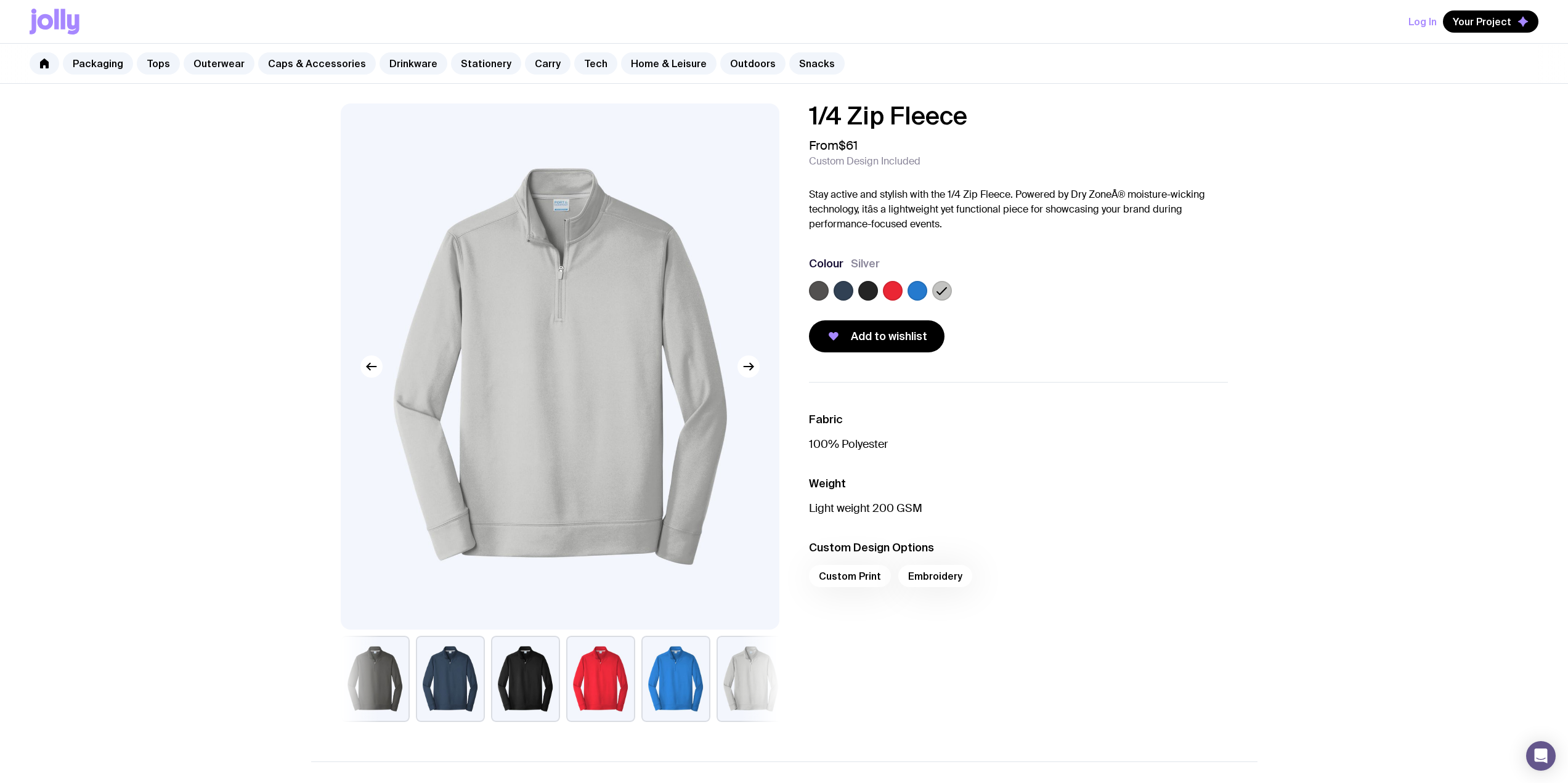
click at [850, 290] on label at bounding box center [843, 290] width 20 height 20
click at [0, 0] on input "radio" at bounding box center [0, 0] width 0 height 0
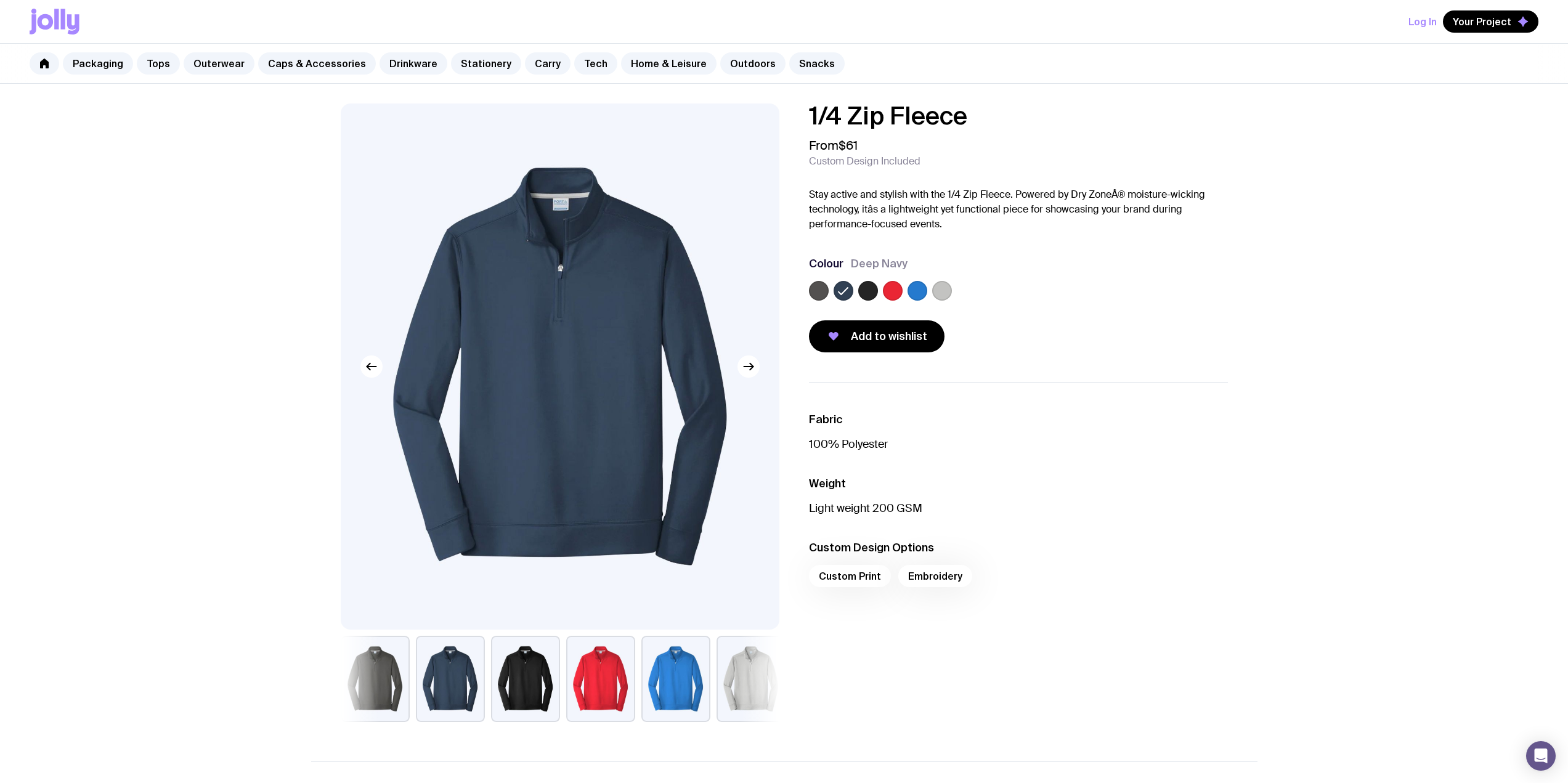
click at [823, 290] on label at bounding box center [818, 290] width 20 height 20
click at [0, 0] on input "radio" at bounding box center [0, 0] width 0 height 0
